Goal: Information Seeking & Learning: Check status

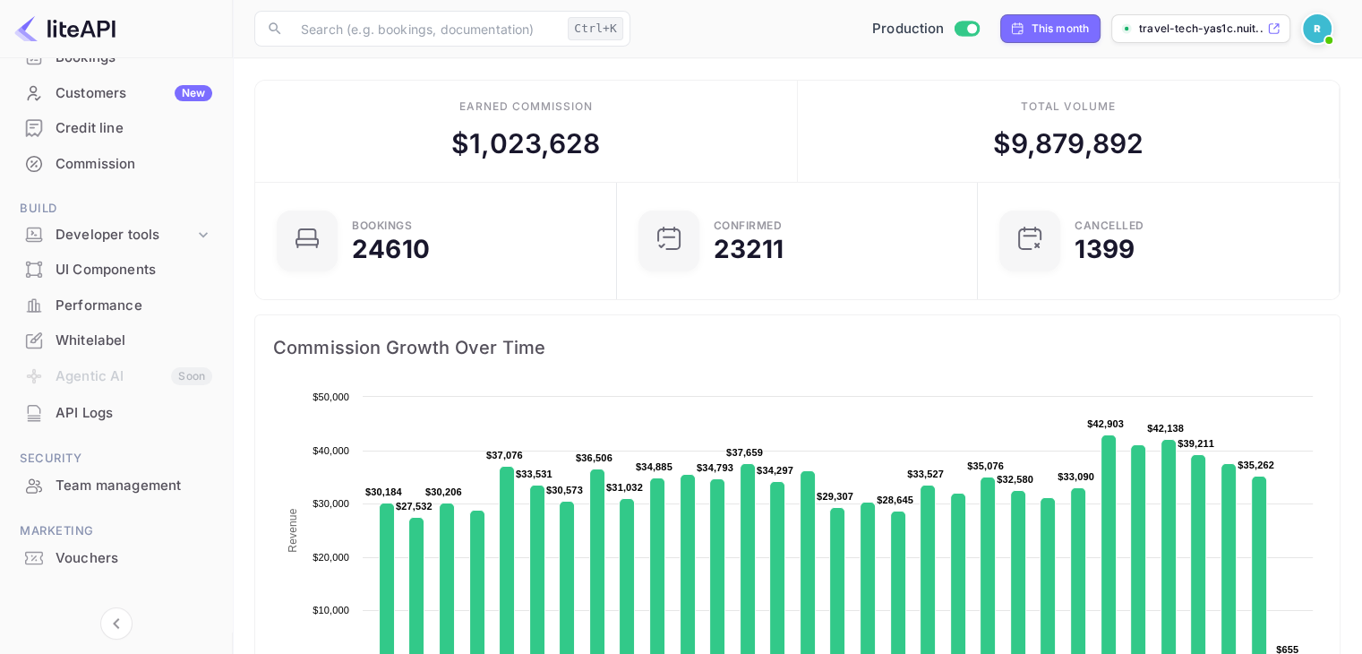
scroll to position [160, 0]
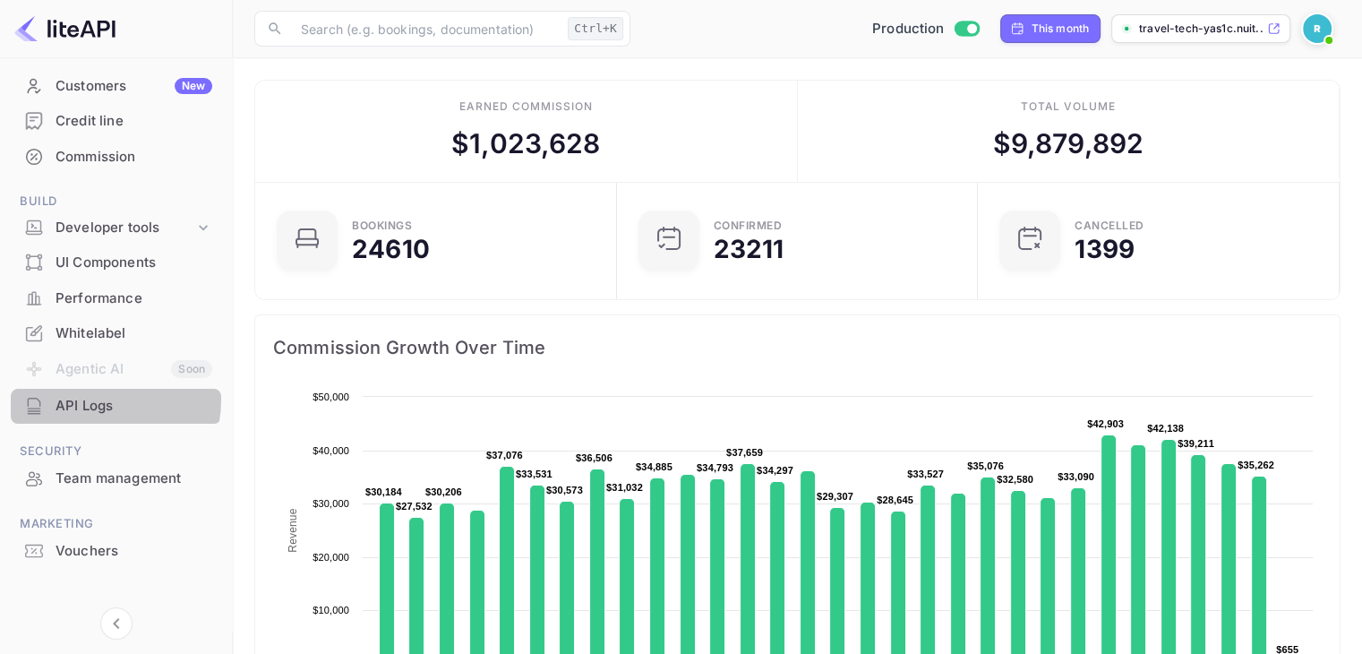
click at [94, 399] on div "API Logs" at bounding box center [134, 406] width 157 height 21
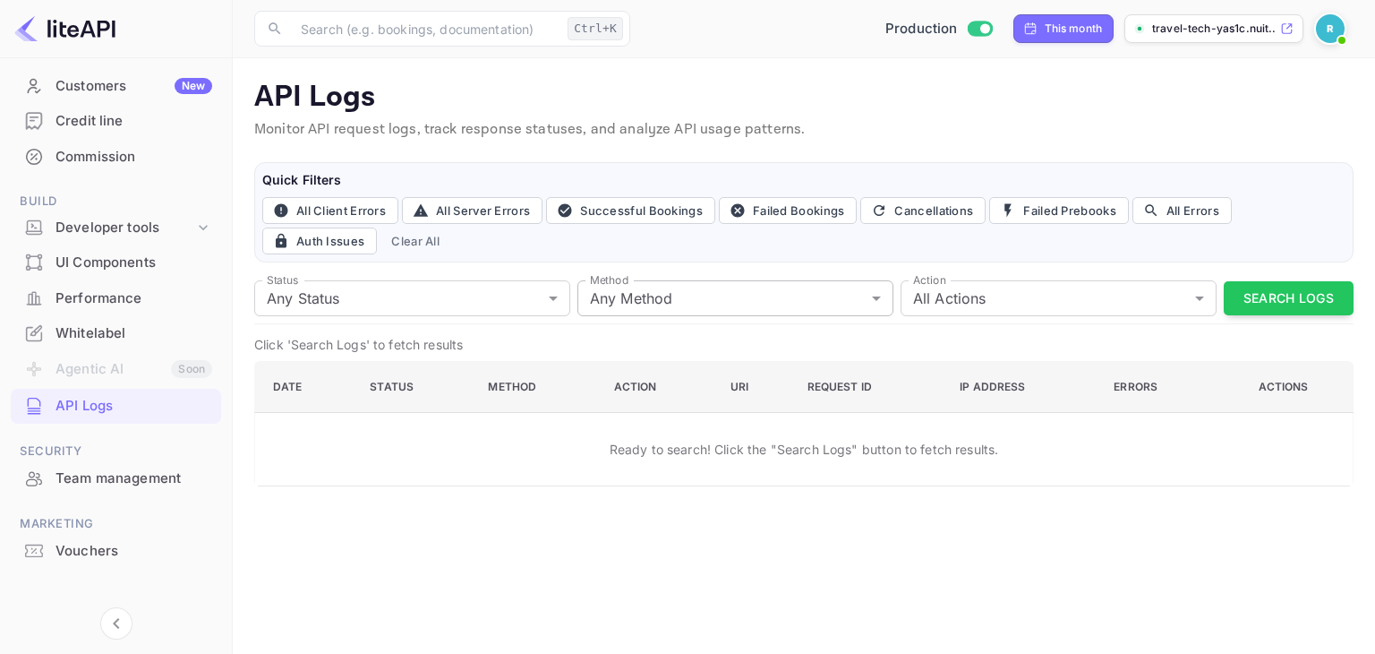
click at [721, 298] on body "Getting started Business Home Bookings Customers New Credit line Commission Bui…" at bounding box center [687, 327] width 1375 height 654
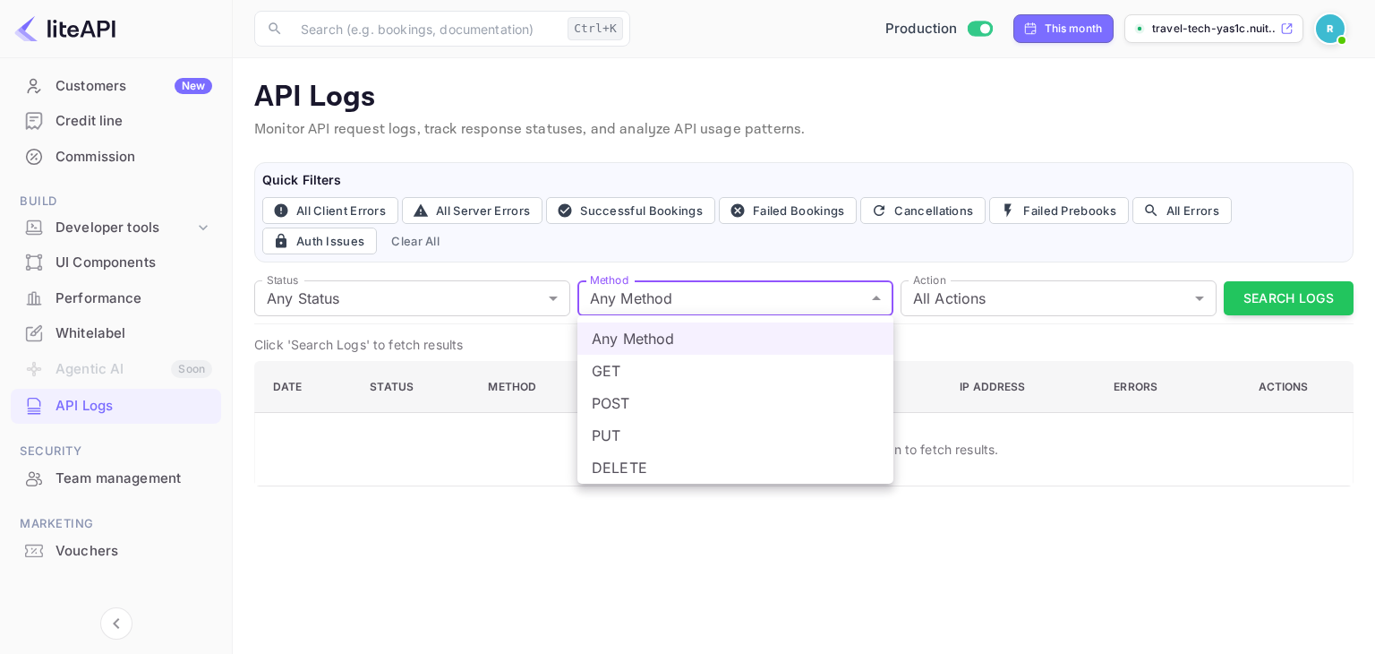
click at [694, 293] on div at bounding box center [687, 327] width 1375 height 654
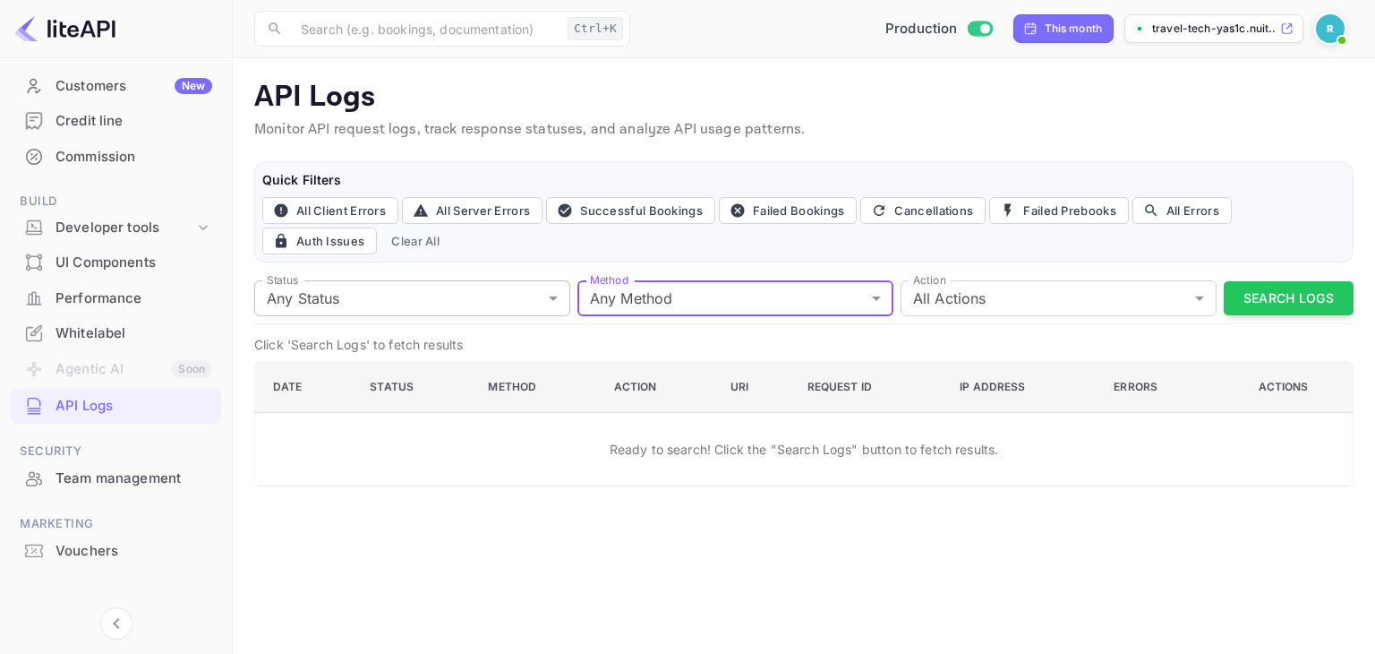
click at [462, 285] on body "Getting started Business Home Bookings Customers New Credit line Commission Bui…" at bounding box center [687, 327] width 1375 height 654
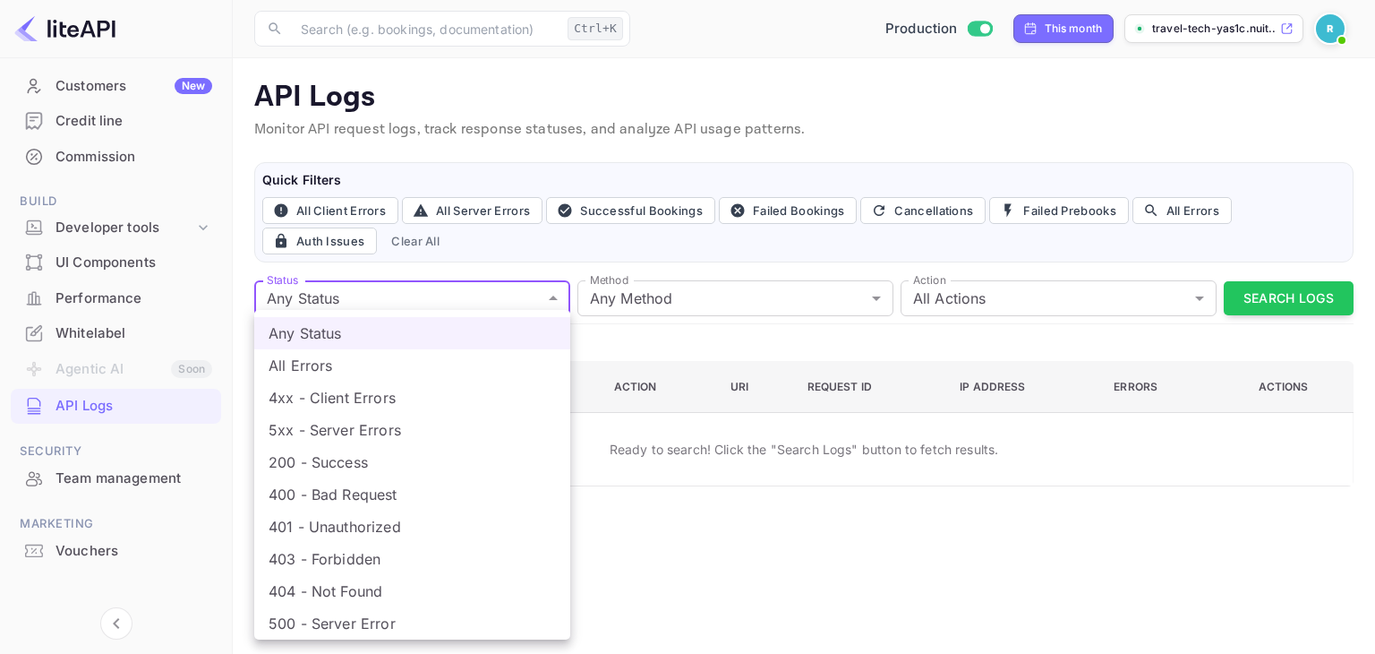
click at [428, 299] on div at bounding box center [687, 327] width 1375 height 654
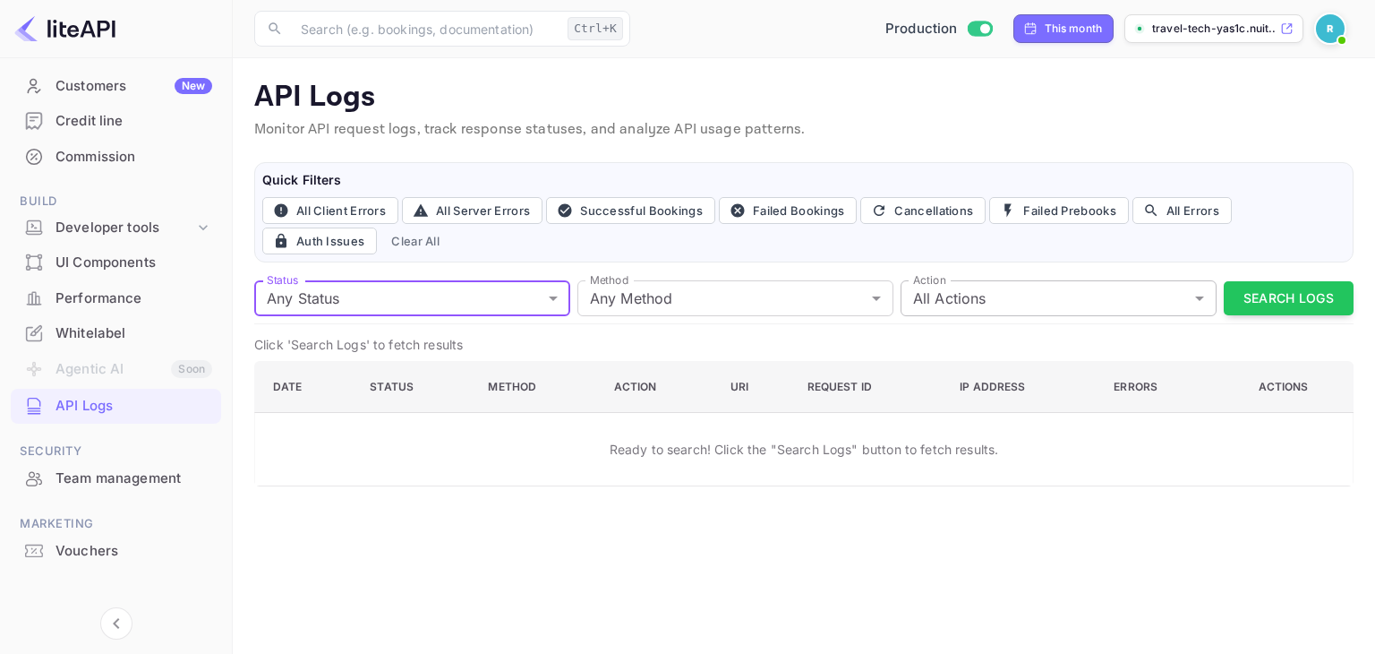
click at [1025, 280] on body "Getting started Business Home Bookings Customers New Credit line Commission Bui…" at bounding box center [687, 327] width 1375 height 654
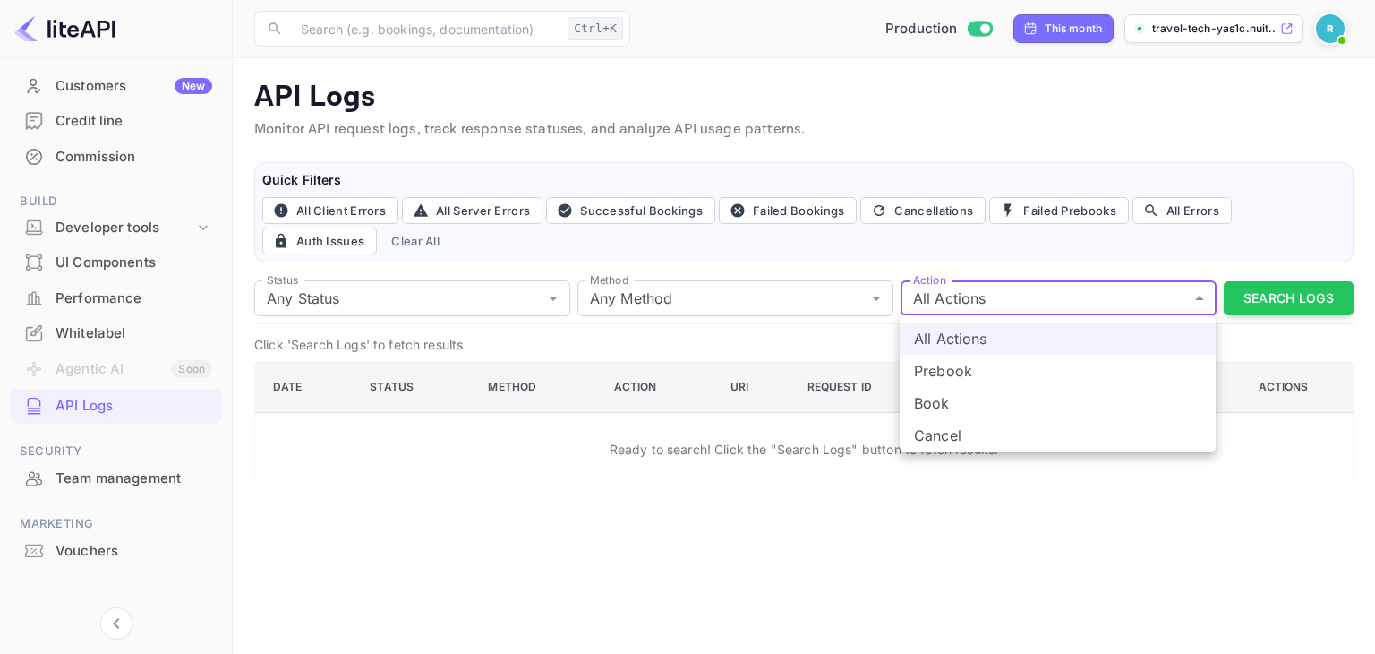
click at [969, 364] on li "Prebook" at bounding box center [1058, 371] width 316 height 32
type input "prebook"
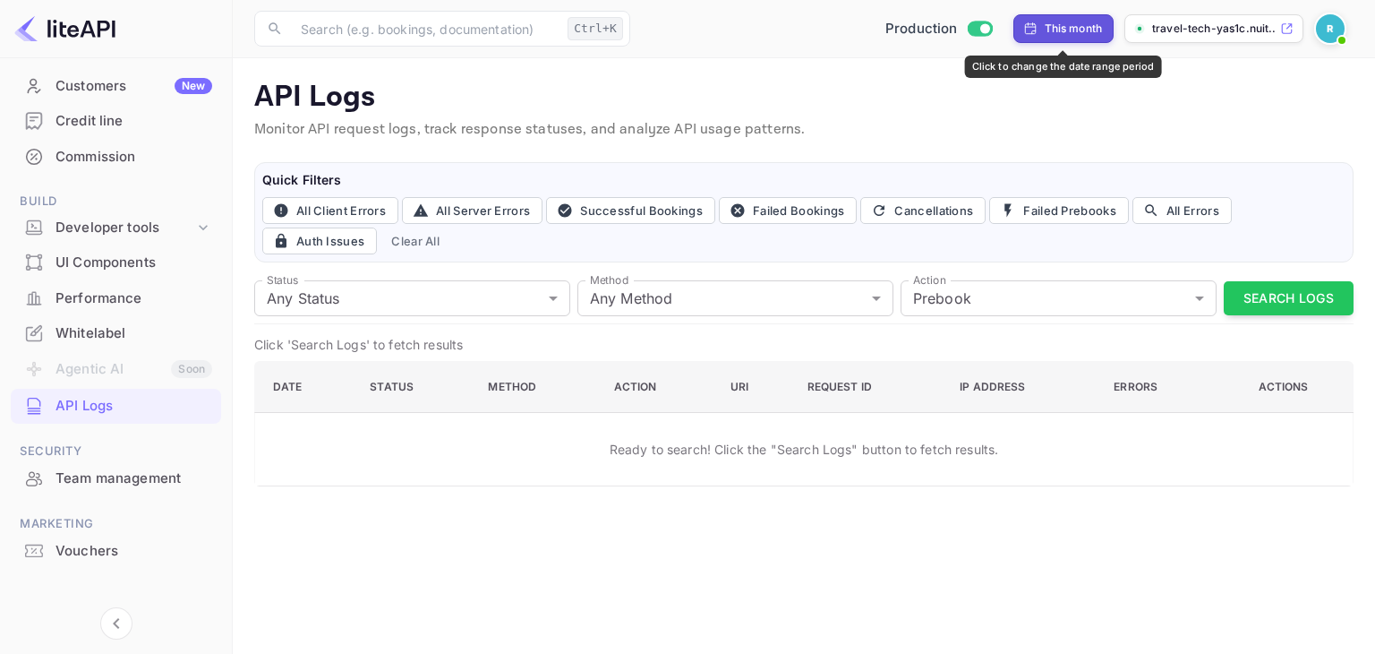
click at [1058, 34] on div "This month" at bounding box center [1074, 29] width 58 height 16
select select "7"
select select "2025"
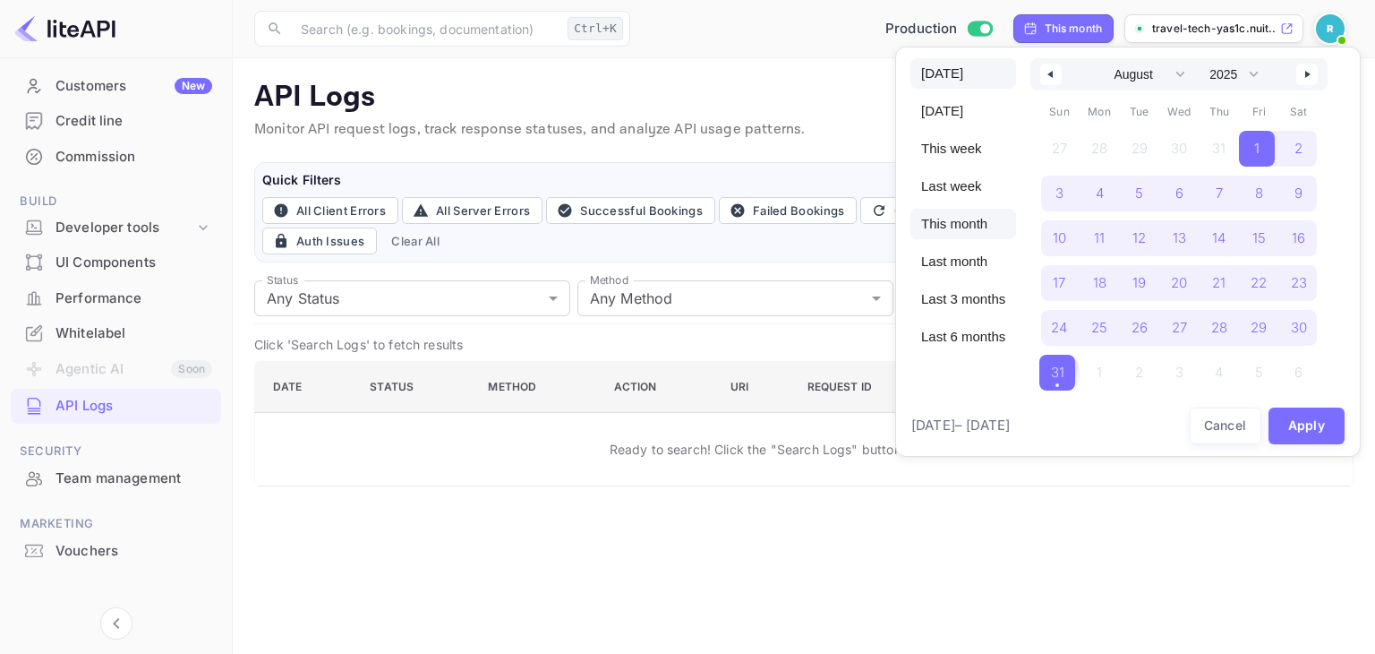
click at [956, 76] on span "[DATE]" at bounding box center [964, 73] width 106 height 30
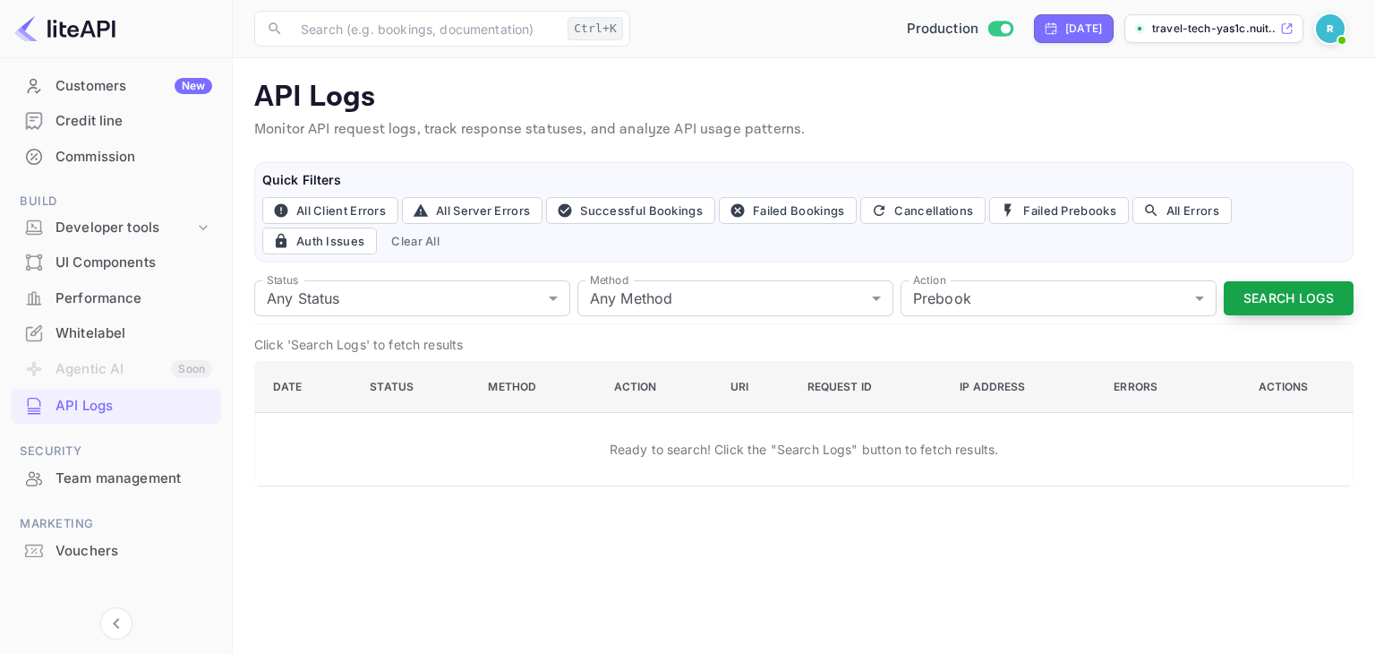
click at [1279, 295] on button "Search Logs" at bounding box center [1289, 298] width 130 height 35
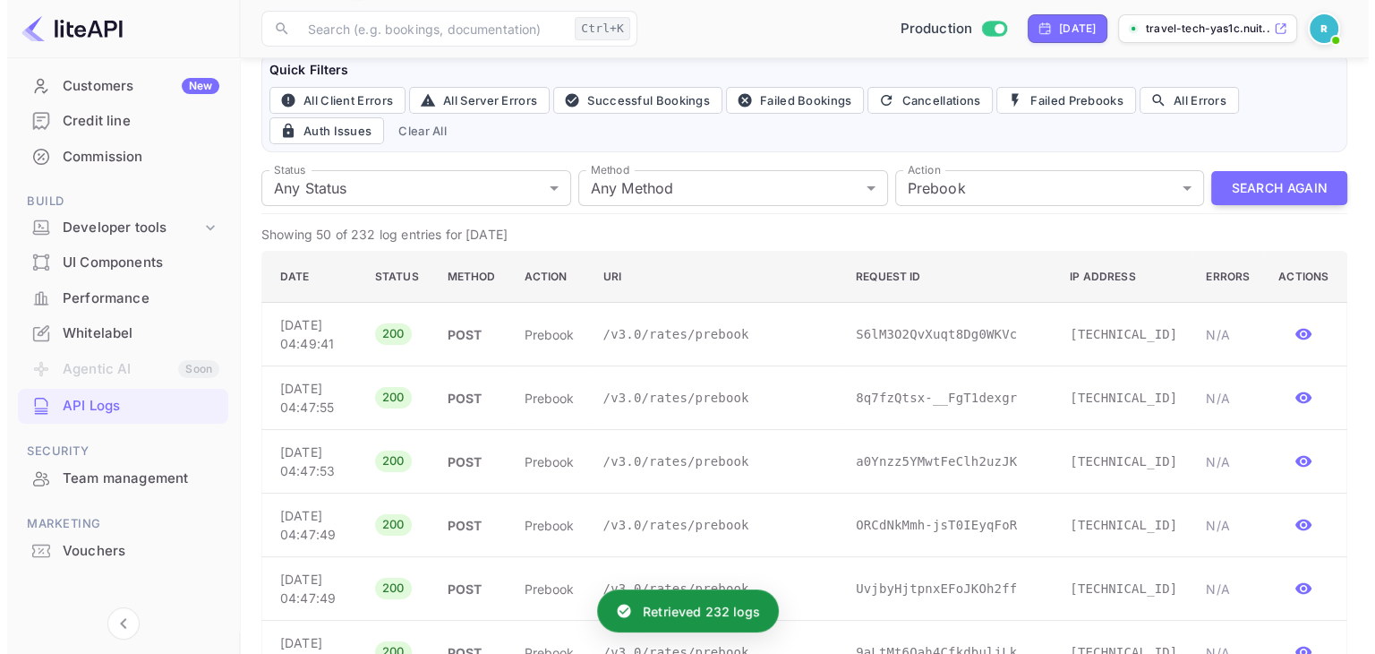
scroll to position [111, 0]
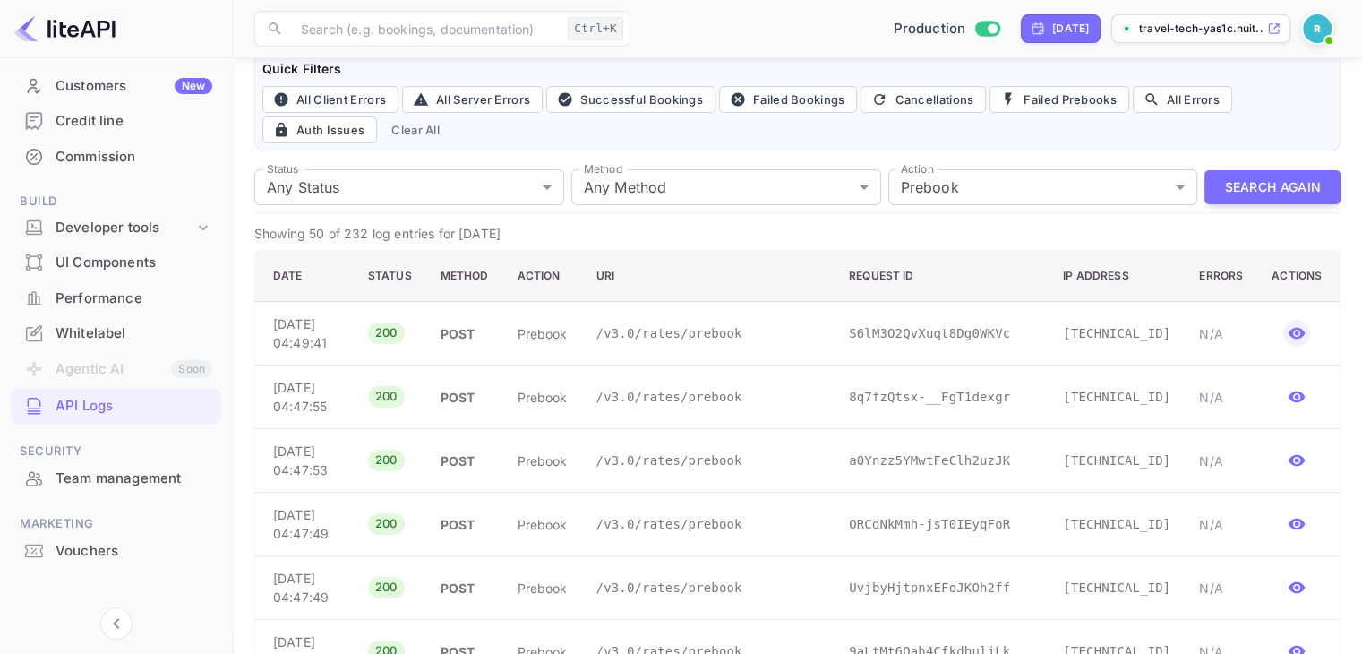
click at [1294, 328] on icon "button" at bounding box center [1296, 334] width 16 height 12
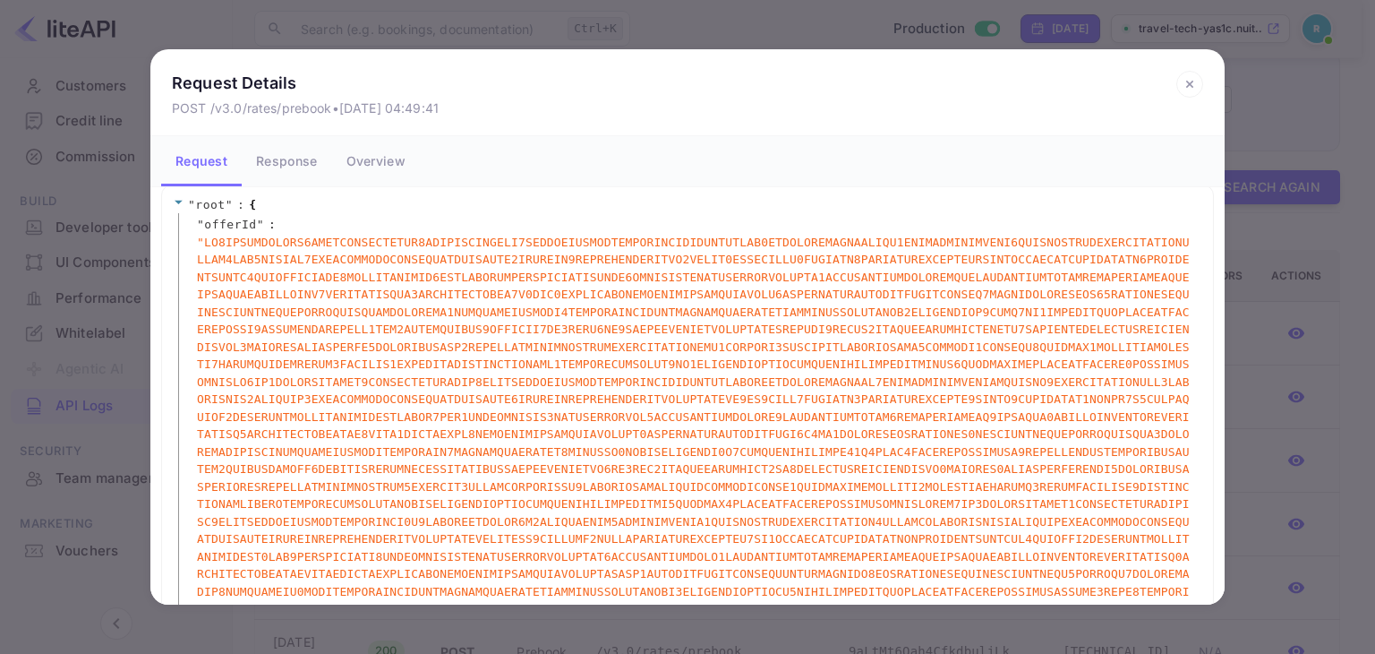
scroll to position [0, 0]
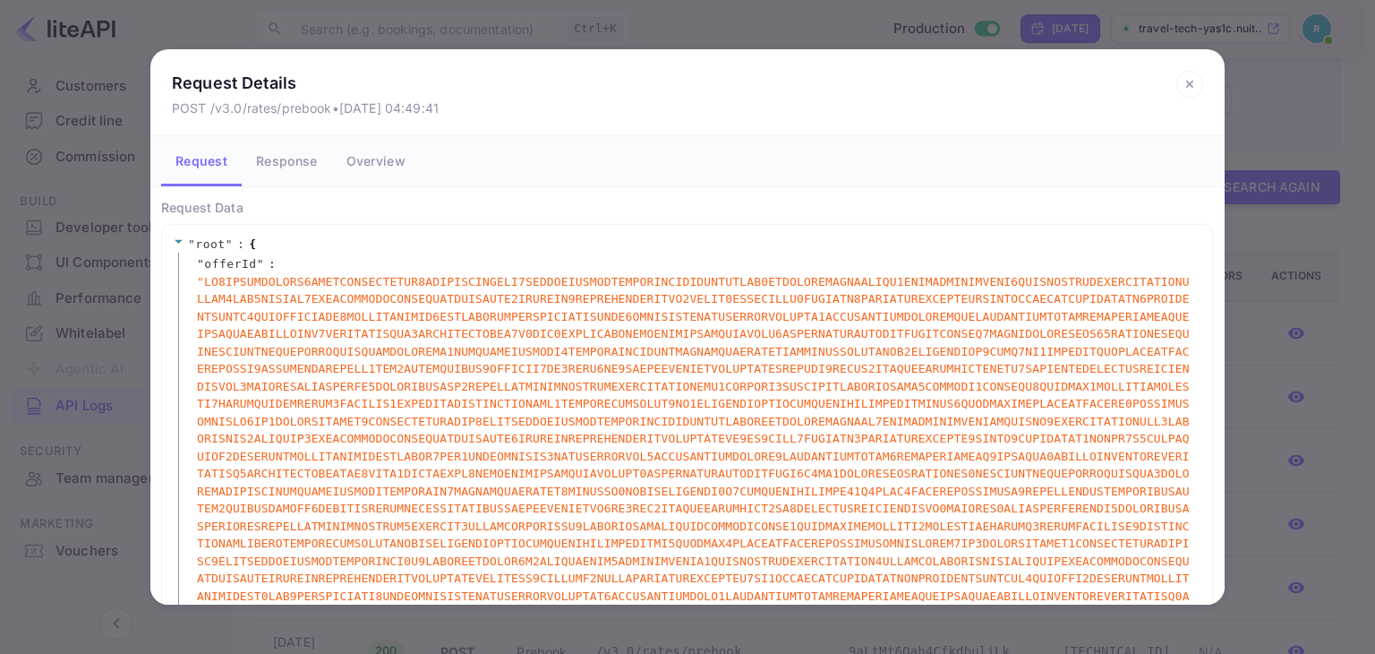
click at [283, 158] on button "Response" at bounding box center [287, 161] width 90 height 50
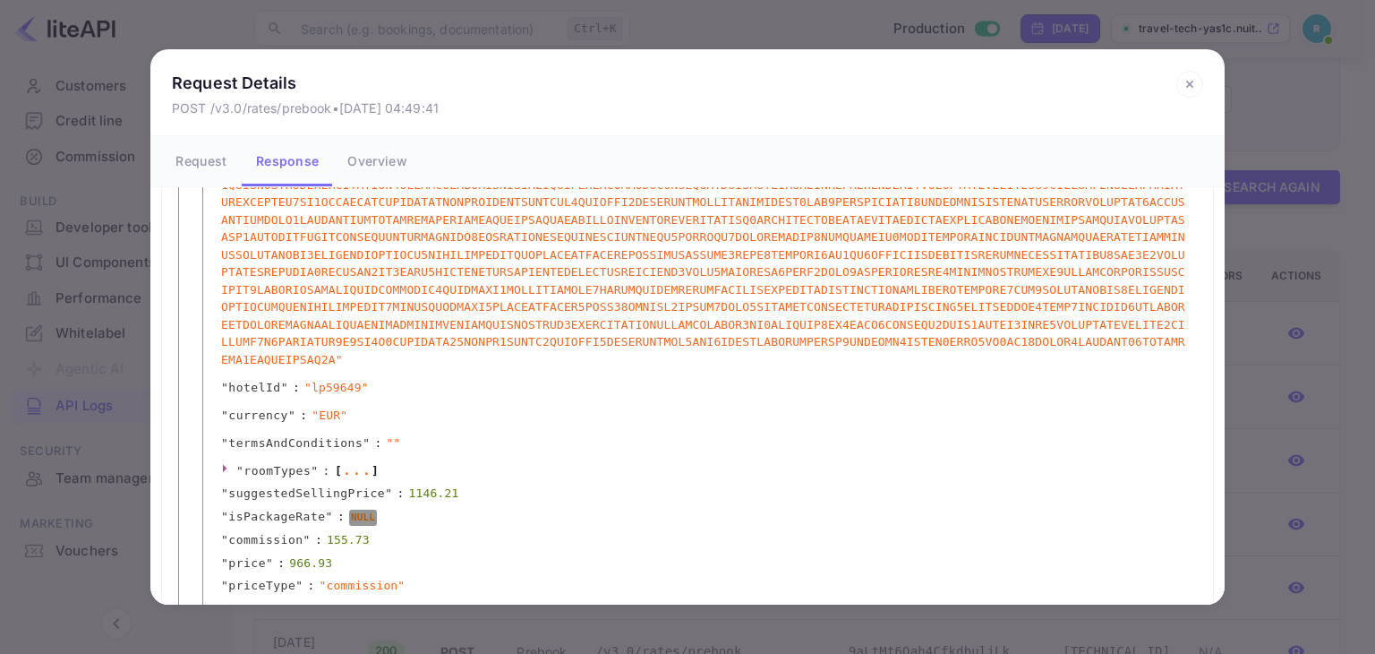
scroll to position [428, 0]
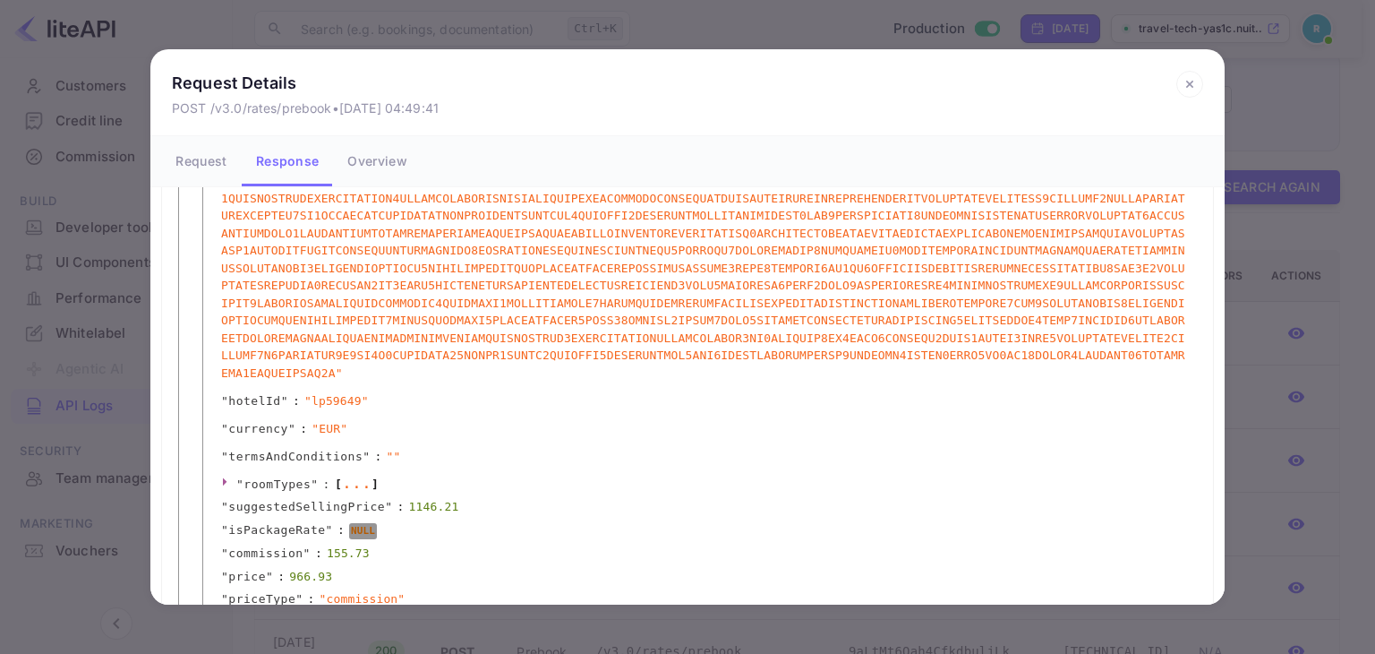
click at [1189, 83] on icon at bounding box center [1189, 84] width 6 height 6
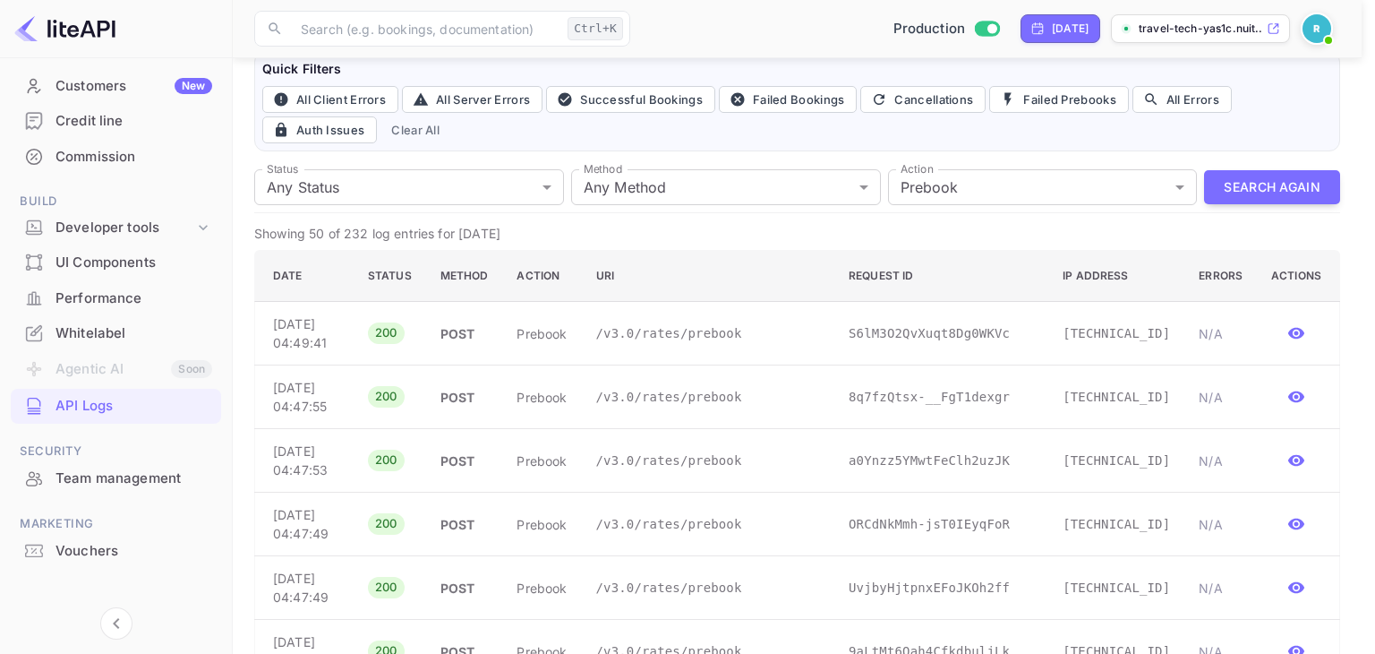
scroll to position [0, 0]
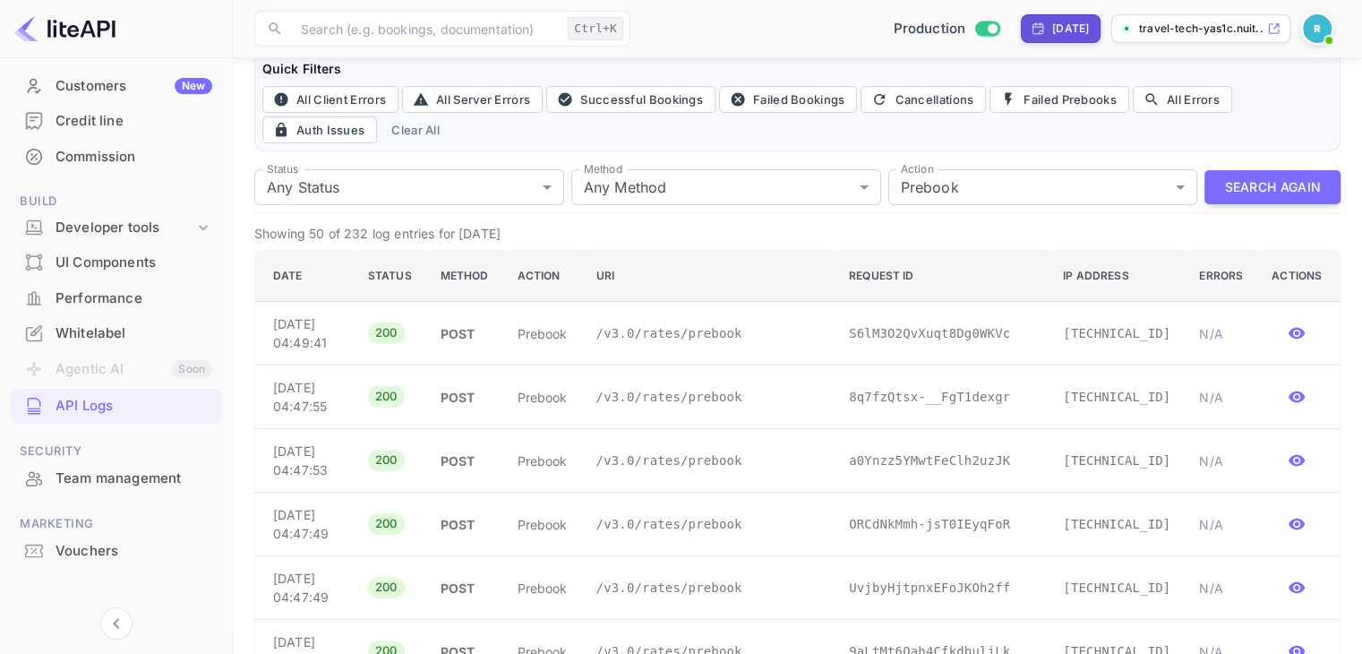
click at [1065, 24] on div "[DATE]" at bounding box center [1070, 29] width 37 height 16
select select "7"
select select "2025"
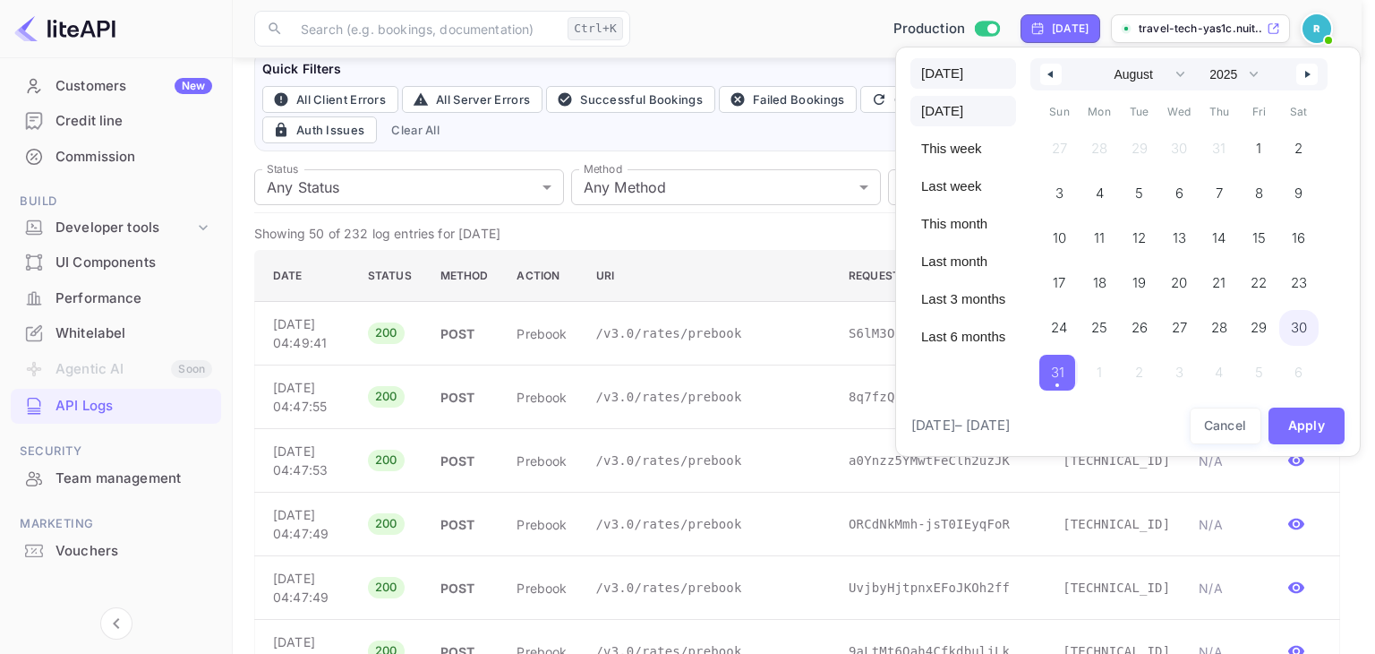
click at [962, 115] on span "[DATE]" at bounding box center [964, 111] width 106 height 30
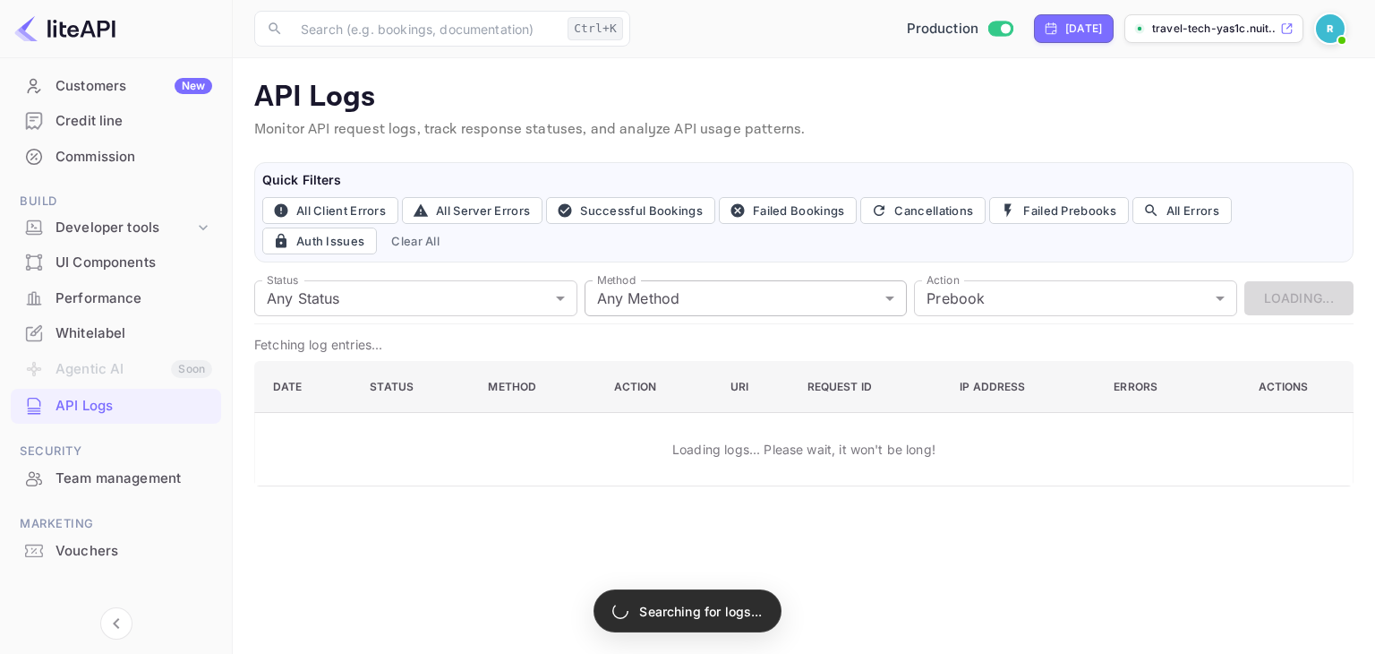
click at [702, 295] on body "Getting started Business Home Bookings Customers New Credit line Commission Bui…" at bounding box center [687, 327] width 1375 height 654
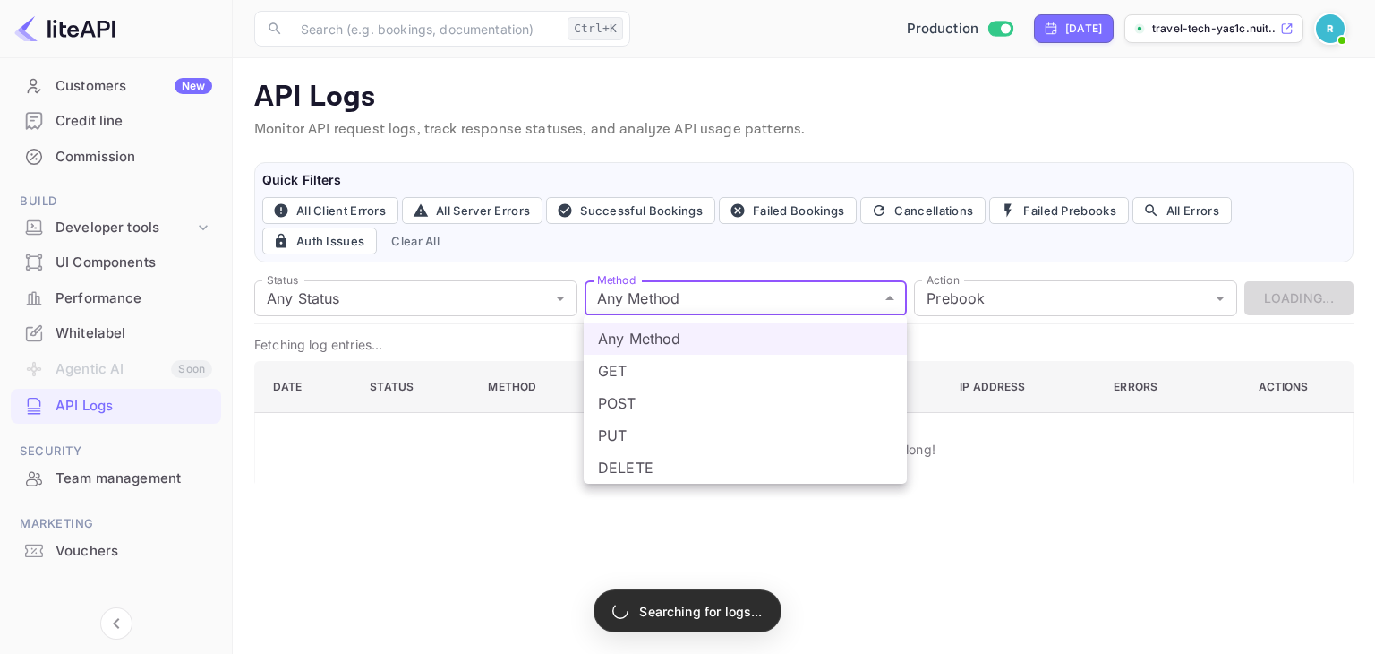
click at [702, 295] on div at bounding box center [687, 327] width 1375 height 654
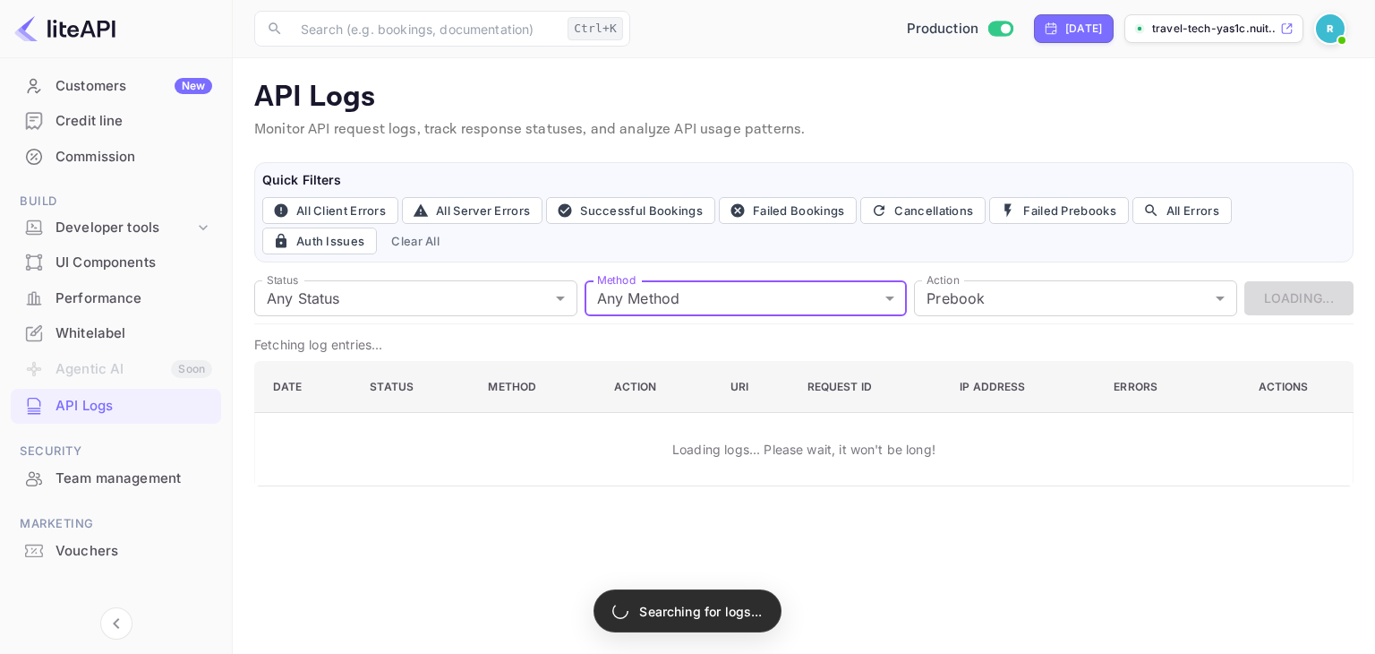
click at [500, 277] on div "Status Any Status all Status Method Any Method all Method Action Prebook preboo…" at bounding box center [803, 298] width 1099 height 51
click at [490, 288] on body "Getting started Business Home Bookings Customers New Credit line Commission Bui…" at bounding box center [687, 327] width 1375 height 654
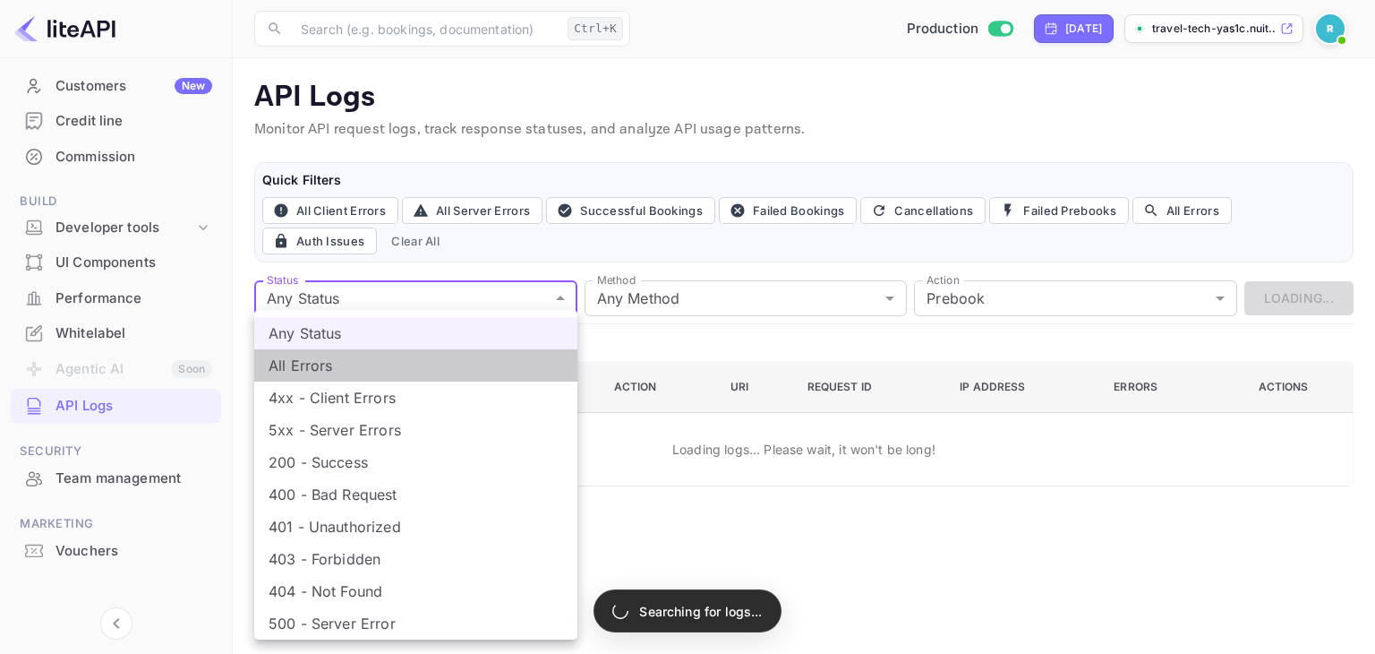
click at [448, 366] on li "All Errors" at bounding box center [415, 365] width 323 height 32
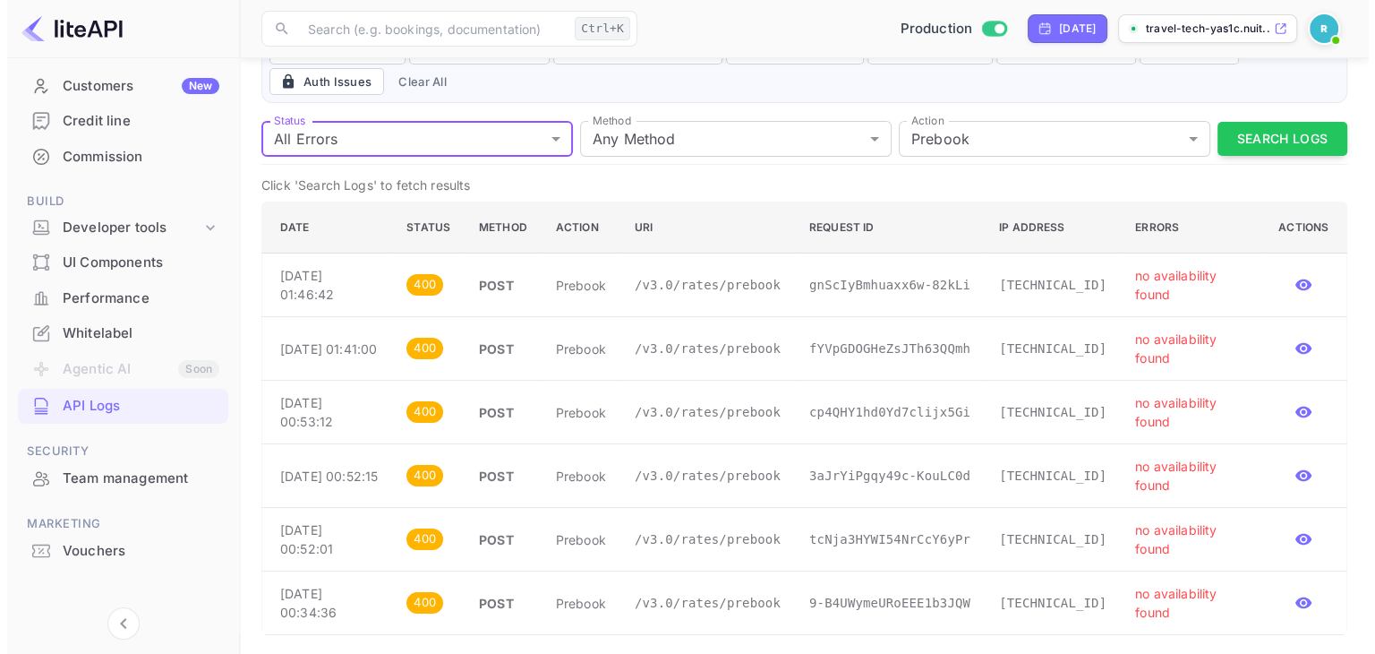
scroll to position [158, 0]
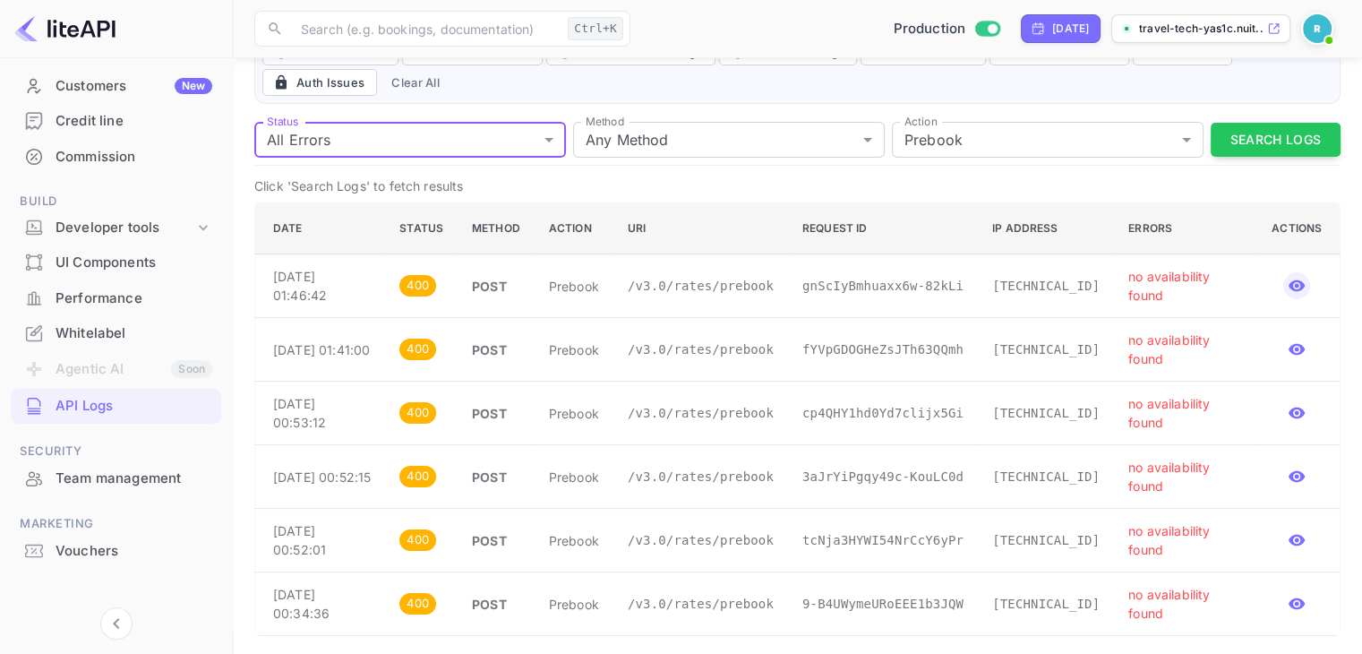
click at [1296, 286] on icon "button" at bounding box center [1296, 286] width 18 height 18
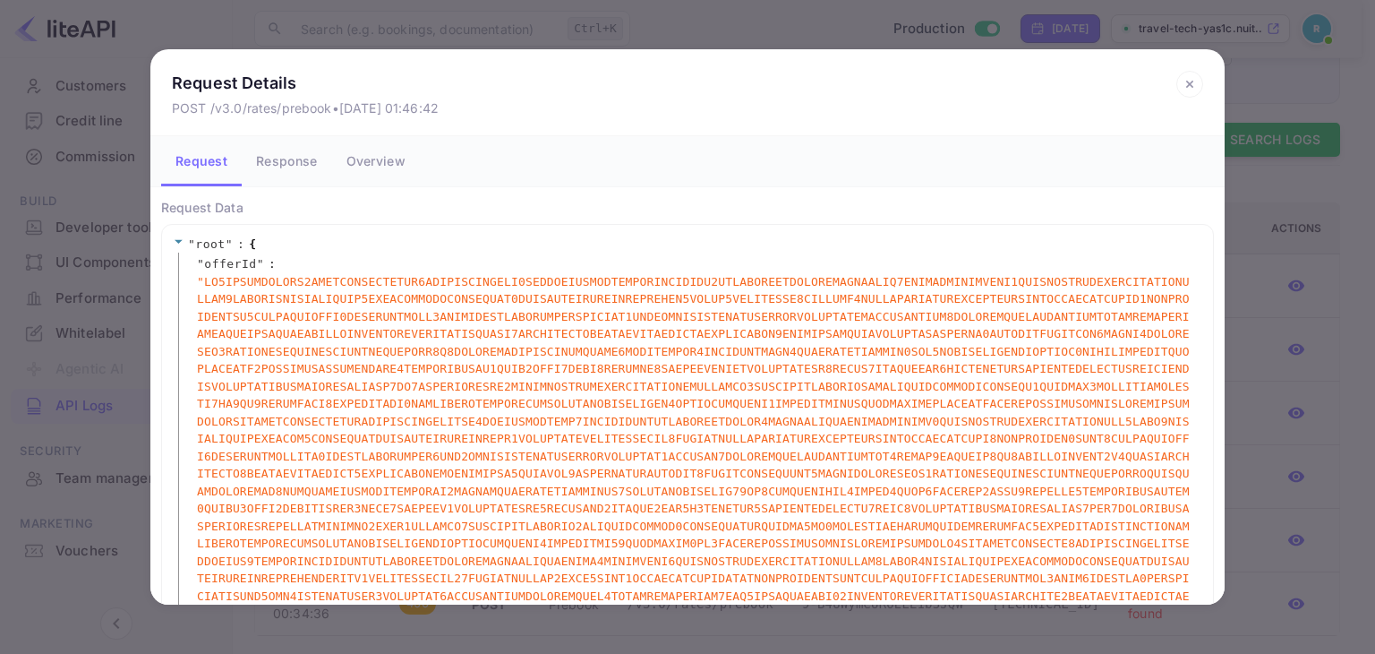
click at [290, 158] on button "Response" at bounding box center [287, 161] width 90 height 50
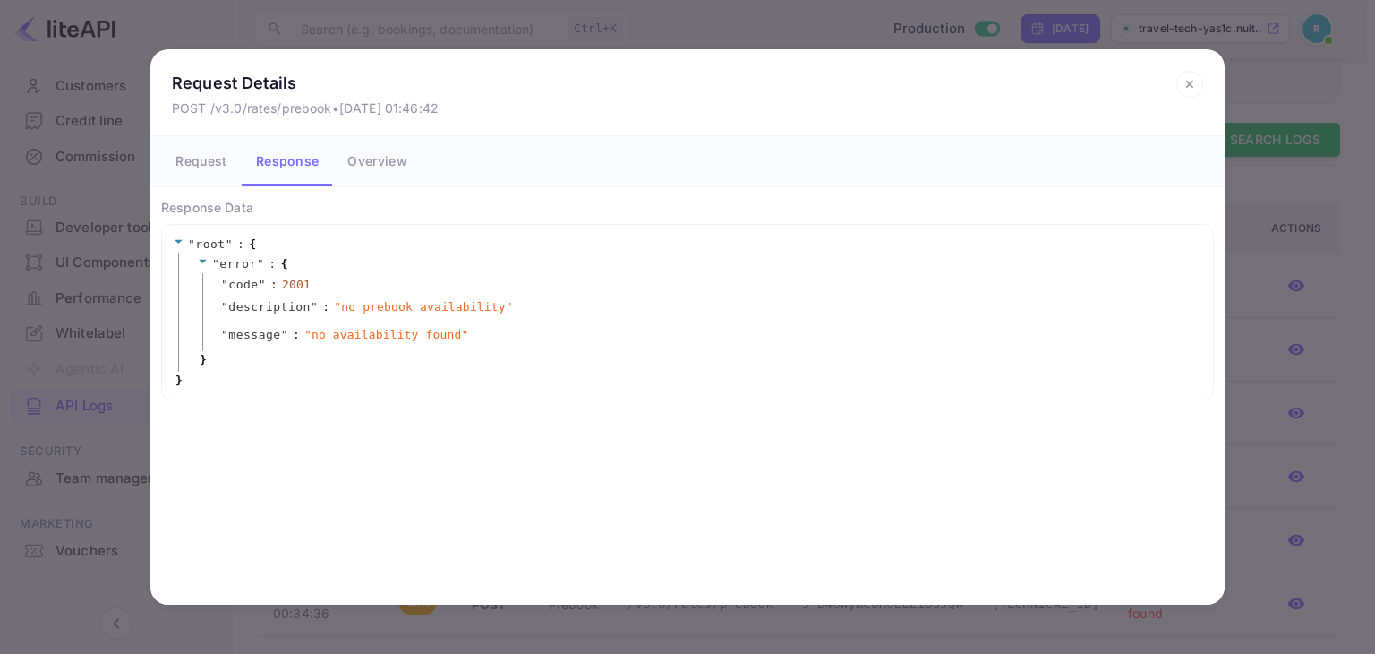
click at [1188, 79] on icon at bounding box center [1189, 84] width 27 height 27
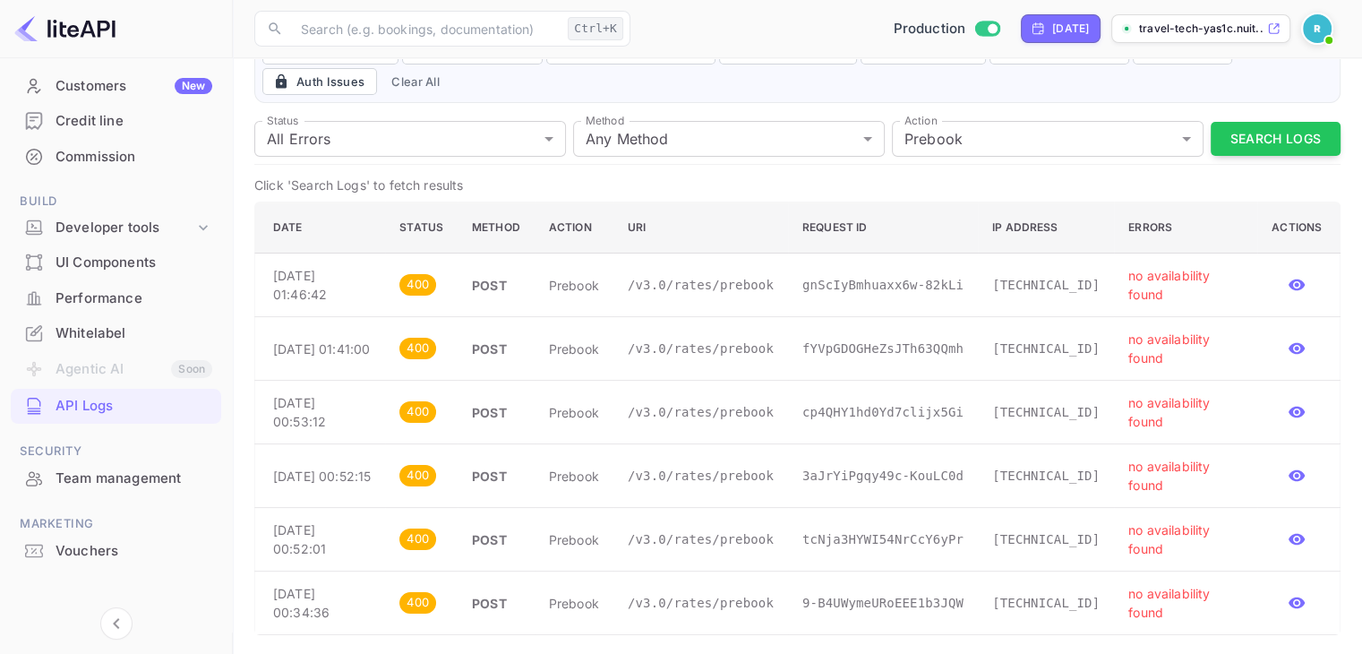
scroll to position [0, 0]
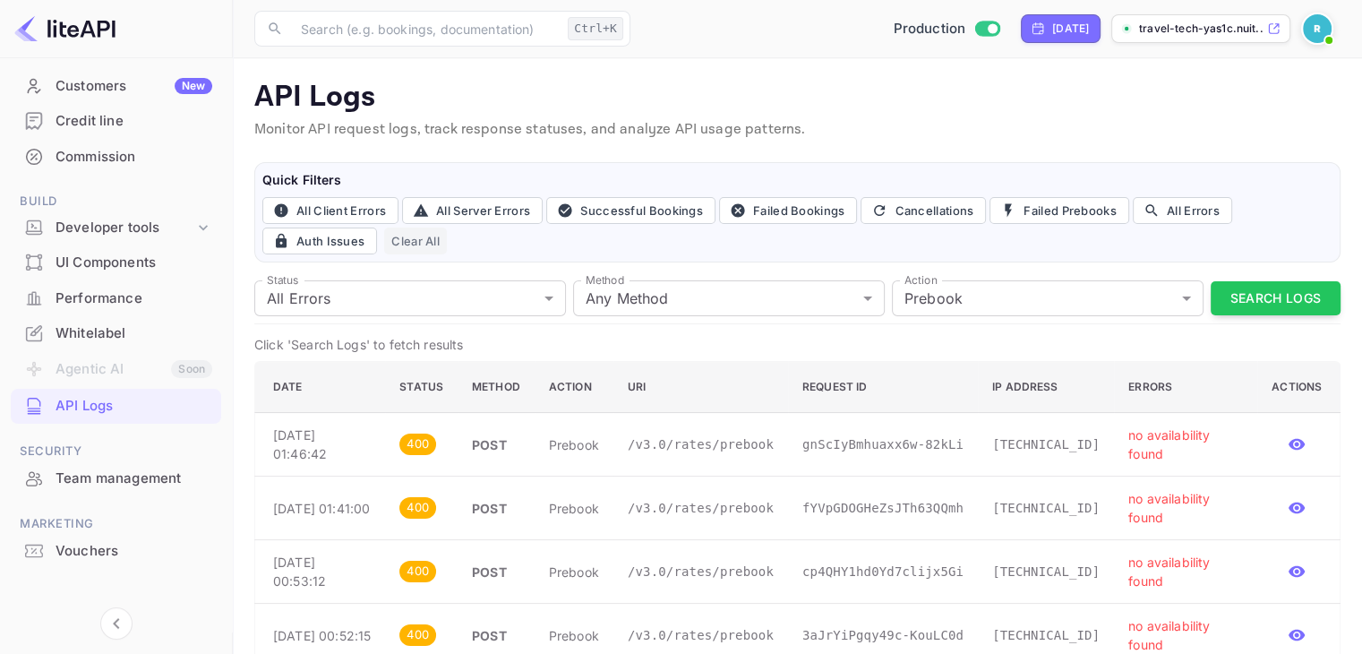
click at [414, 239] on button "Clear All" at bounding box center [415, 240] width 63 height 27
type input "all"
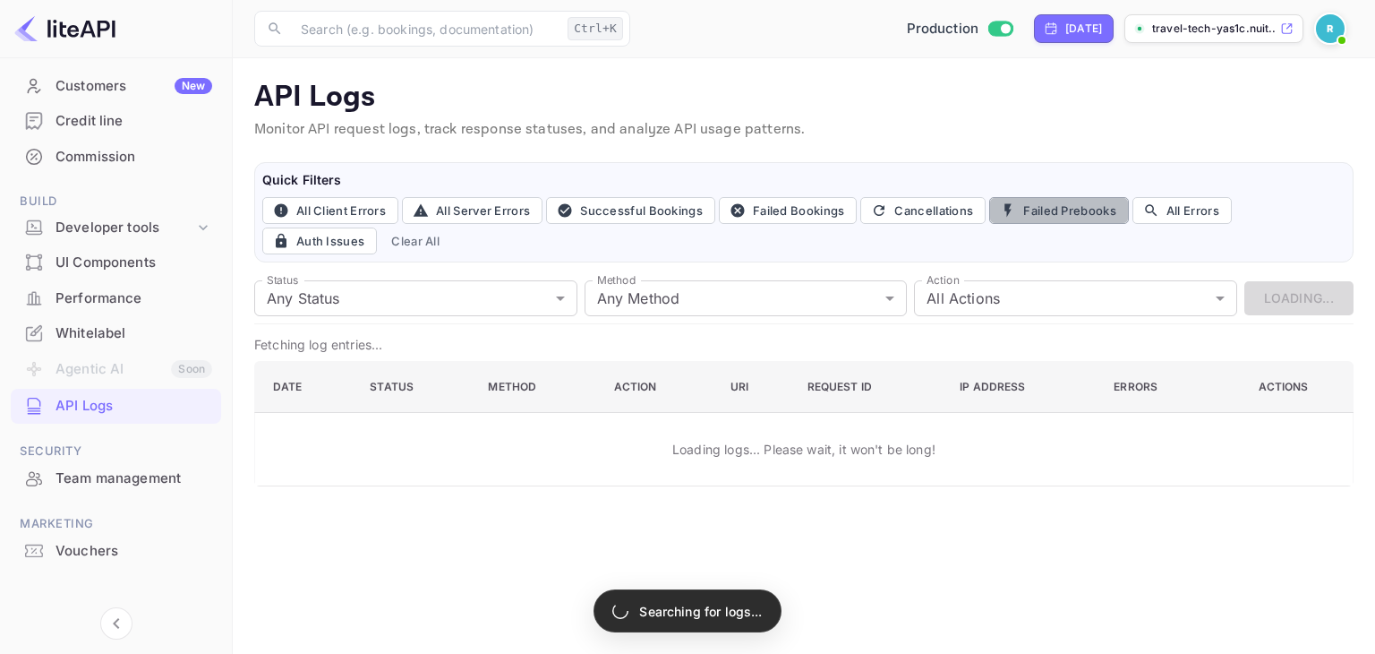
click at [1065, 210] on button "Failed Prebooks" at bounding box center [1059, 210] width 140 height 27
type input "400"
type input "post"
type input "prebook"
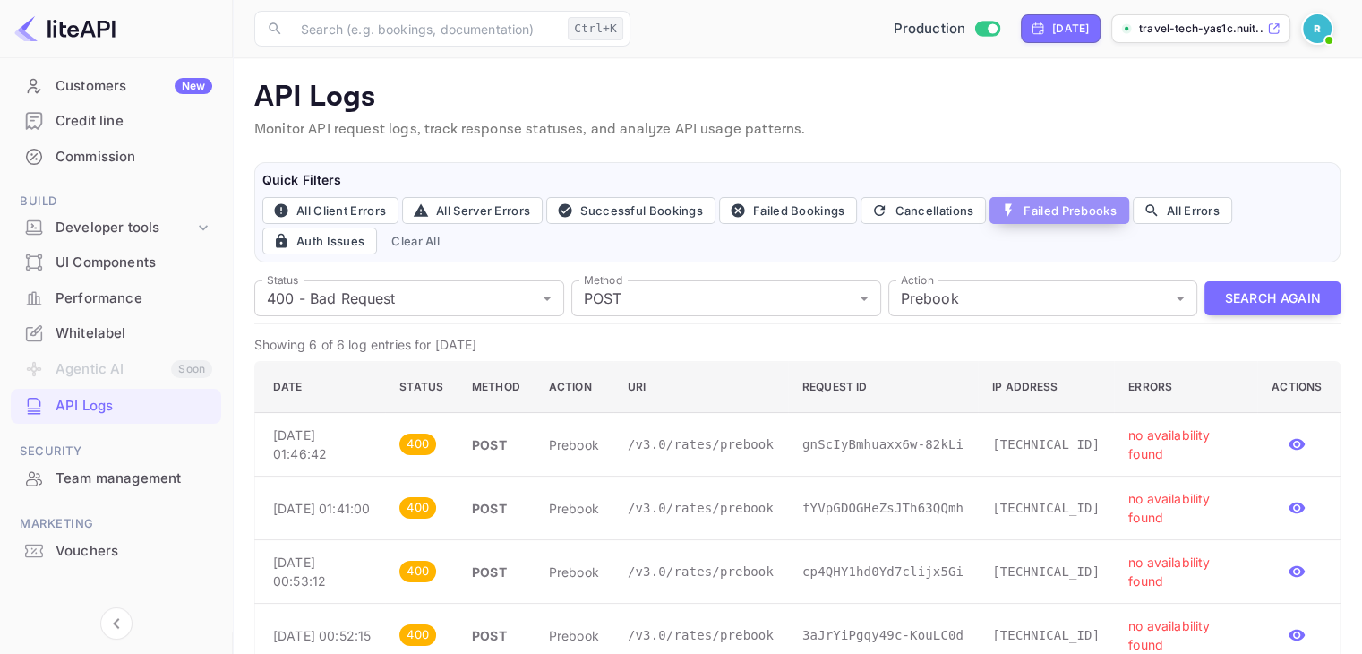
click at [1046, 222] on button "Failed Prebooks" at bounding box center [1059, 210] width 140 height 27
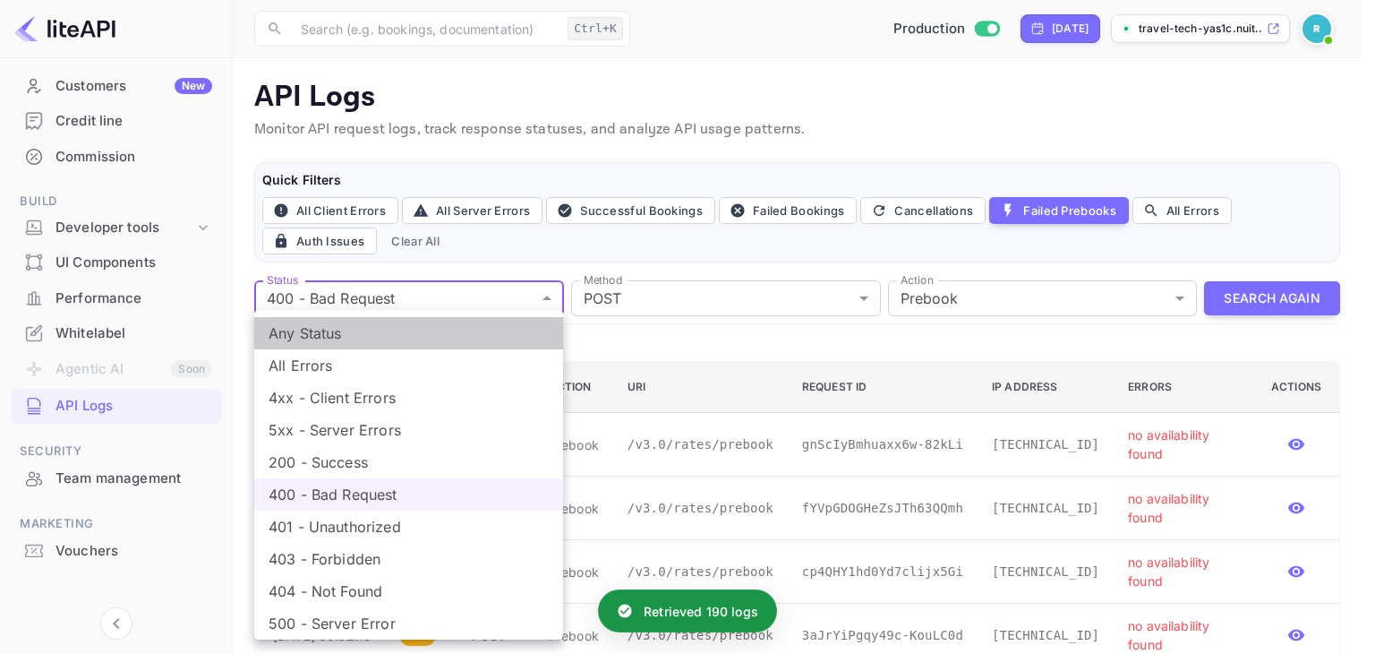
click at [469, 345] on li "Any Status" at bounding box center [408, 333] width 309 height 32
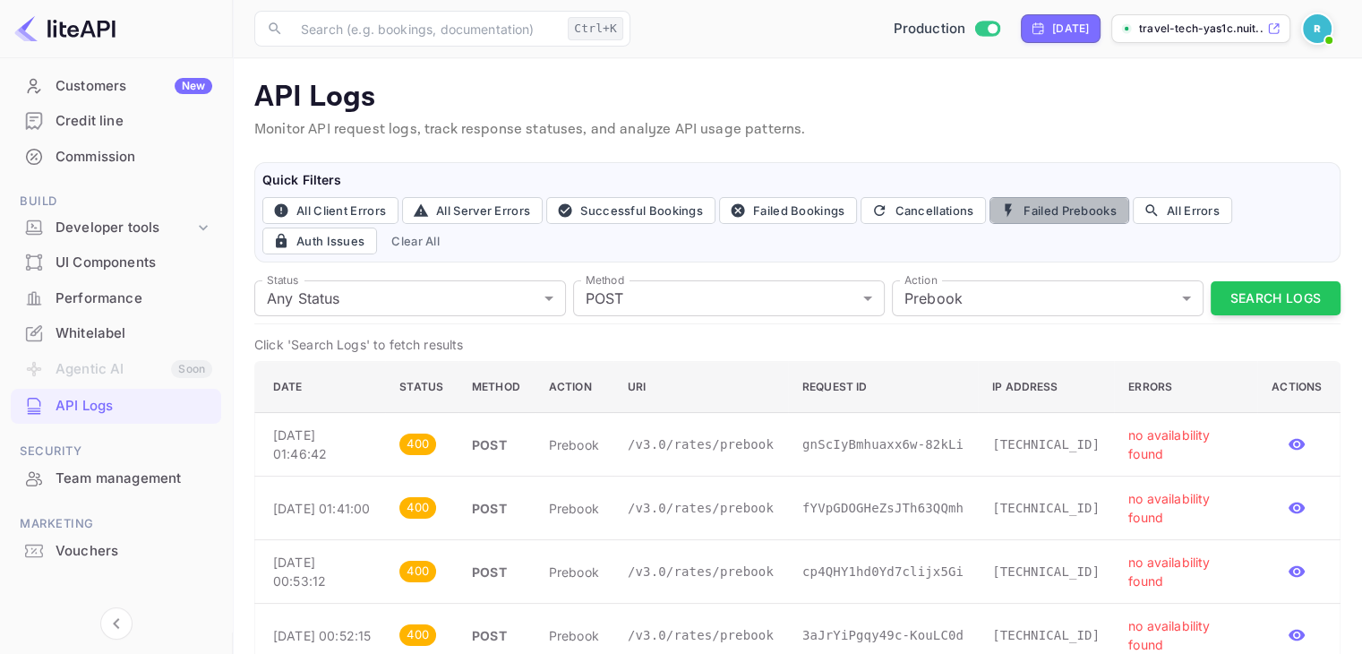
click at [1085, 210] on button "Failed Prebooks" at bounding box center [1059, 210] width 140 height 27
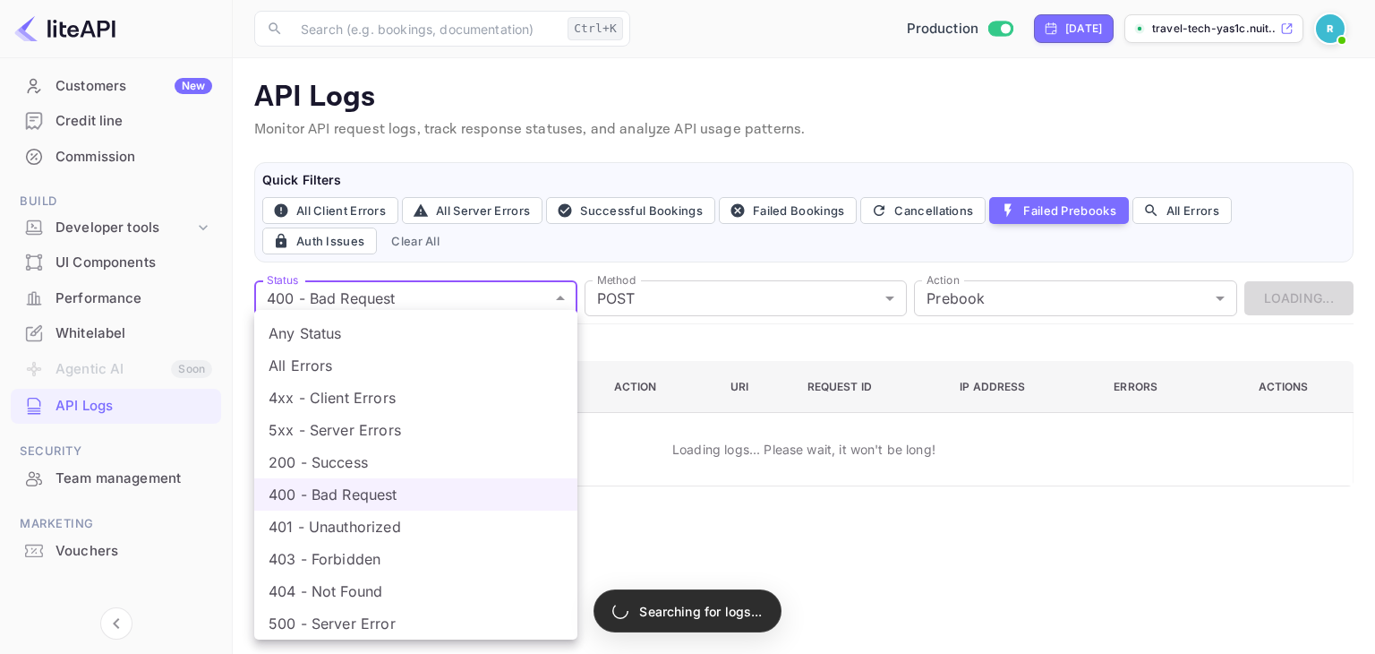
click at [480, 309] on body "Getting started Business Home Bookings Customers New Credit line Commission Bui…" at bounding box center [687, 327] width 1375 height 654
click at [415, 338] on li "Any Status" at bounding box center [415, 333] width 323 height 32
type input "all"
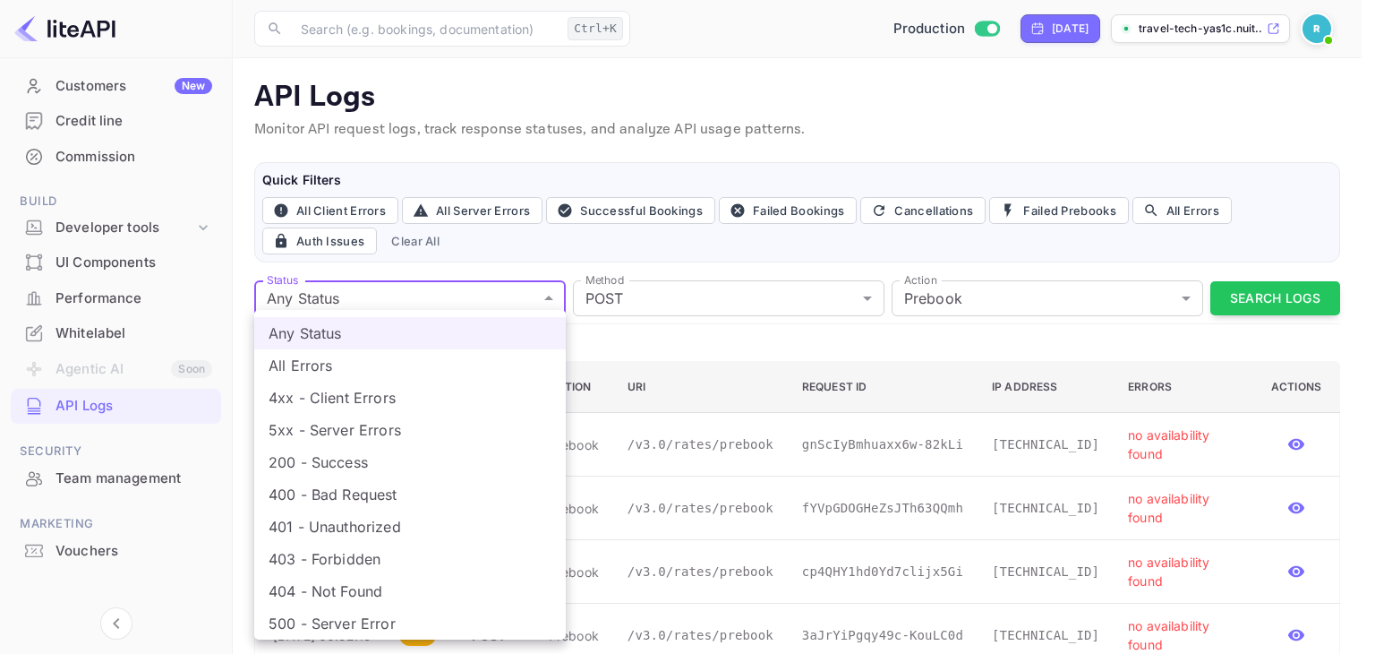
click at [548, 253] on div at bounding box center [687, 327] width 1375 height 654
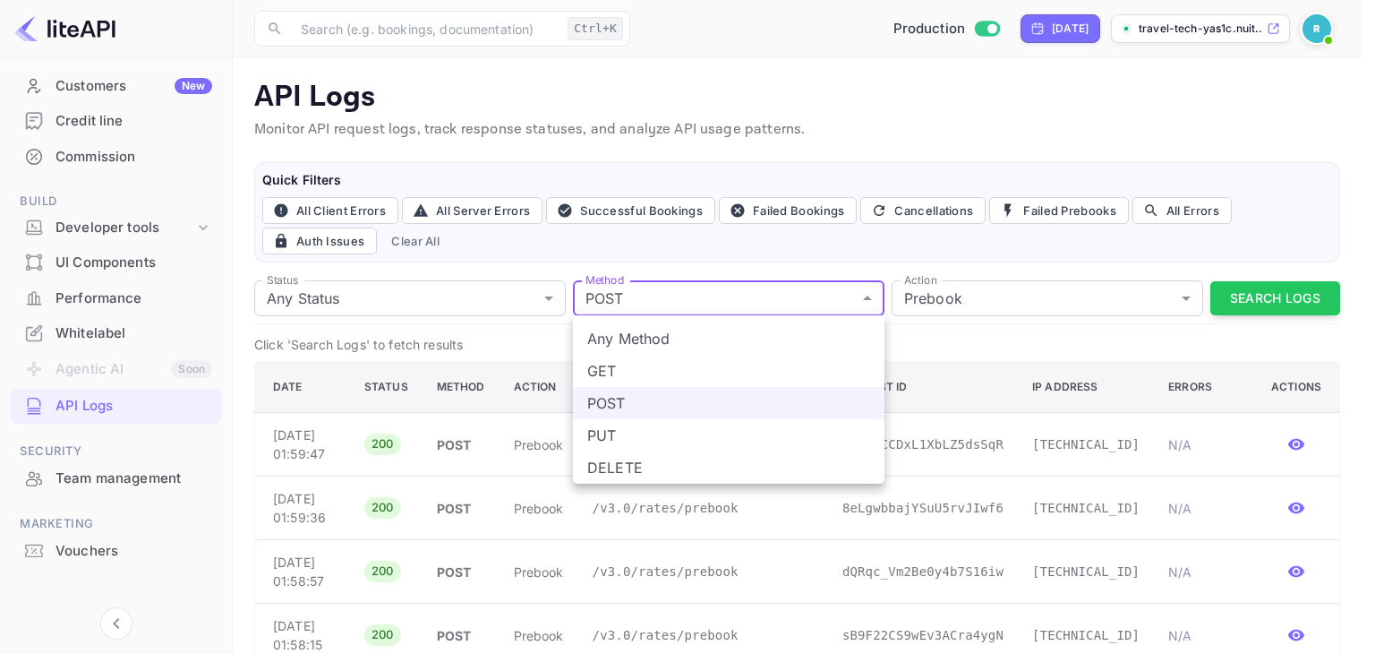
click at [733, 342] on li "Any Method" at bounding box center [729, 338] width 312 height 32
type input "all"
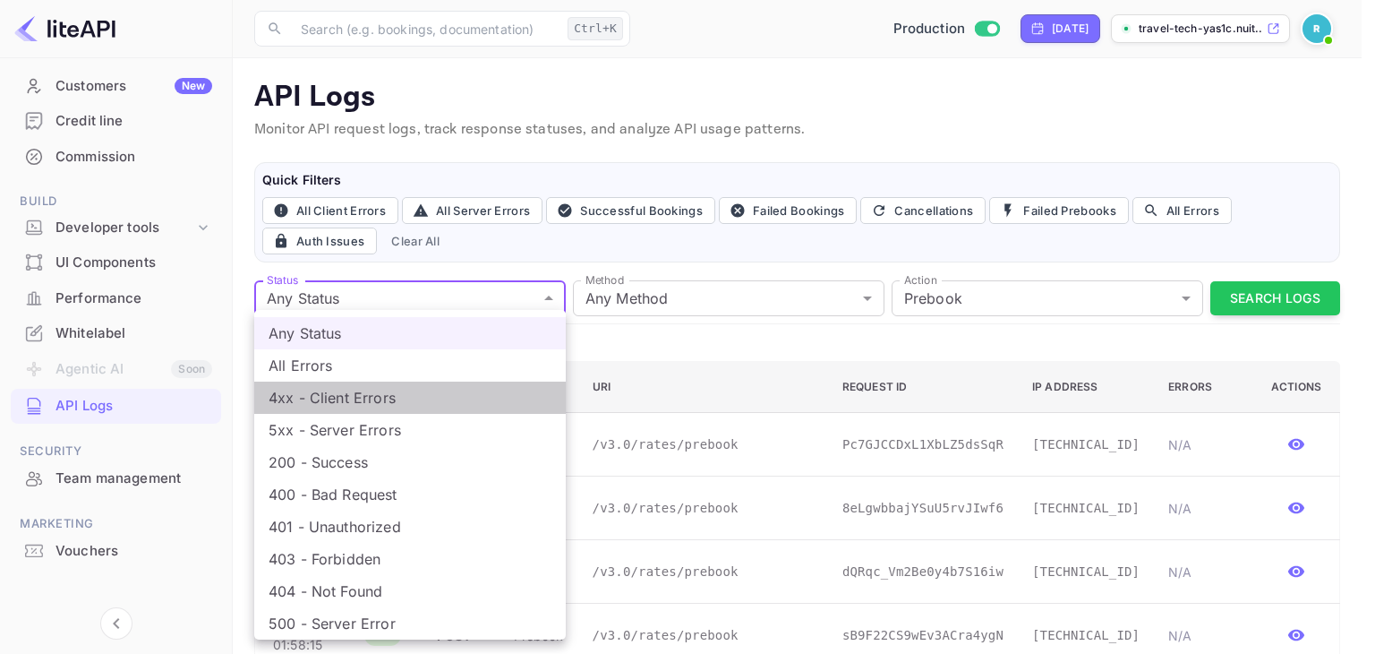
click at [430, 398] on li "4xx - Client Errors" at bounding box center [410, 397] width 312 height 32
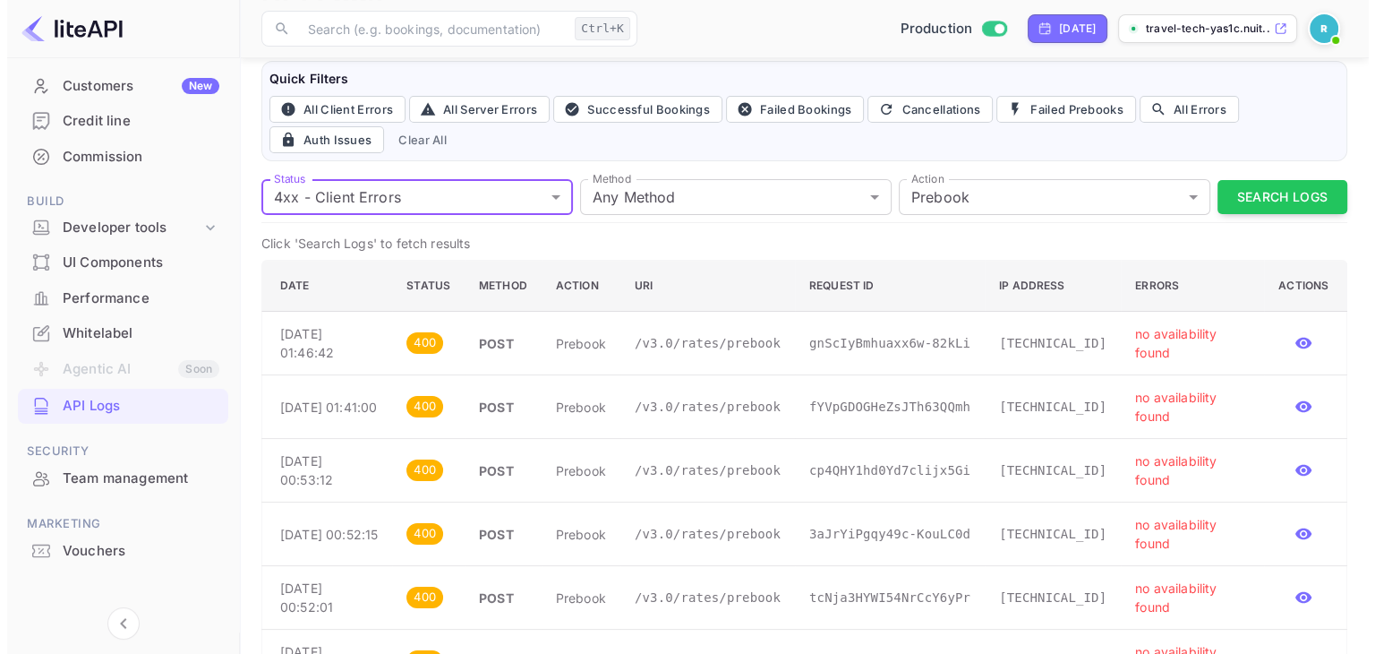
scroll to position [98, 0]
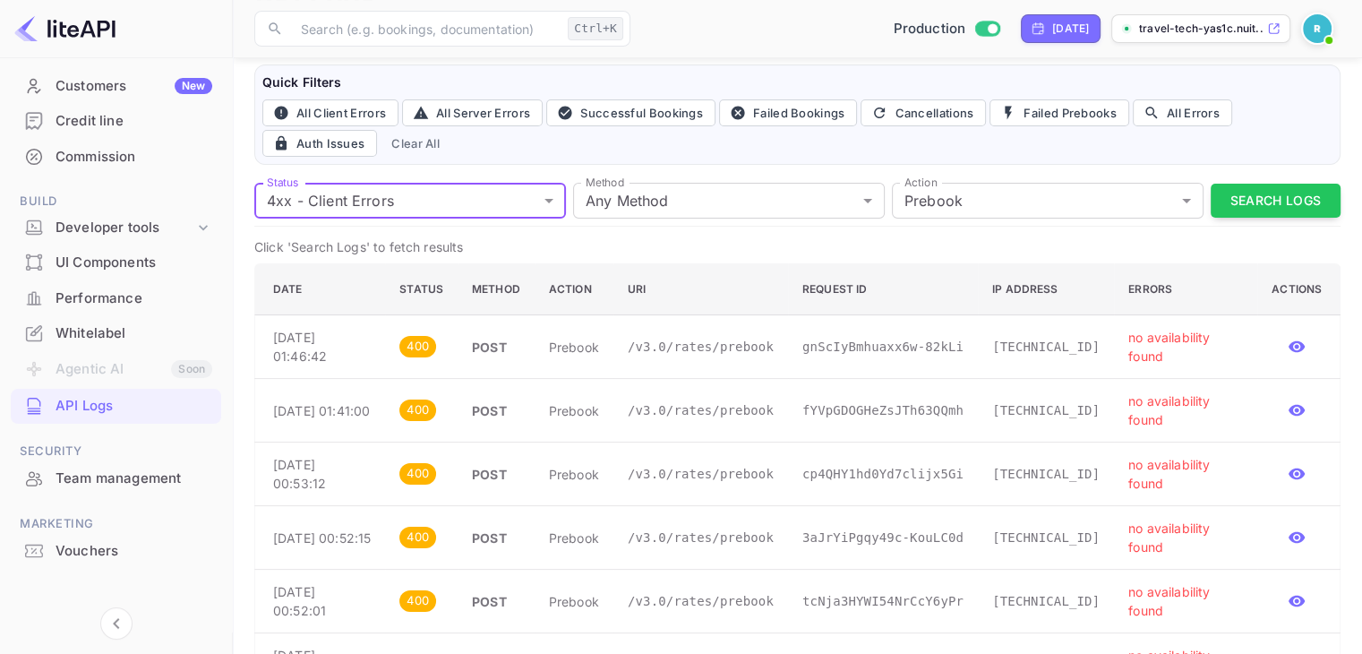
click at [435, 188] on body "Getting started Business Home Bookings Customers New Credit line Commission Bui…" at bounding box center [681, 310] width 1362 height 816
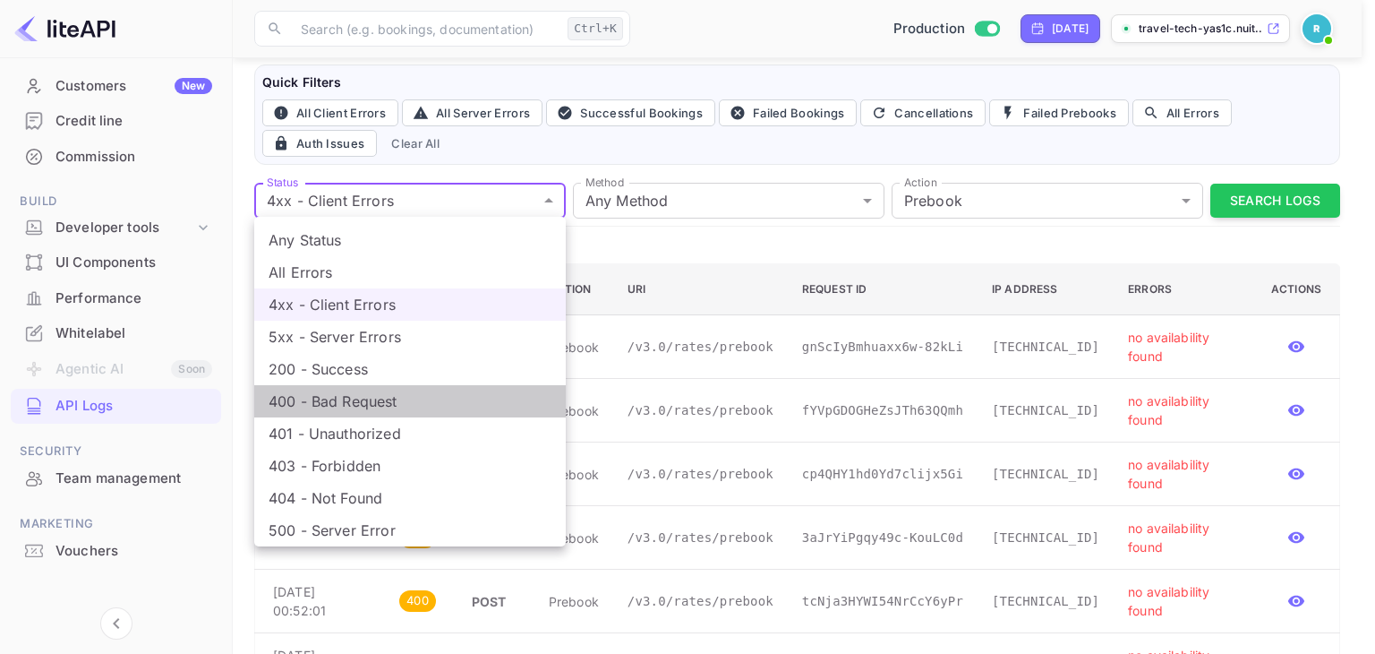
click at [365, 397] on li "400 - Bad Request" at bounding box center [410, 401] width 312 height 32
type input "400"
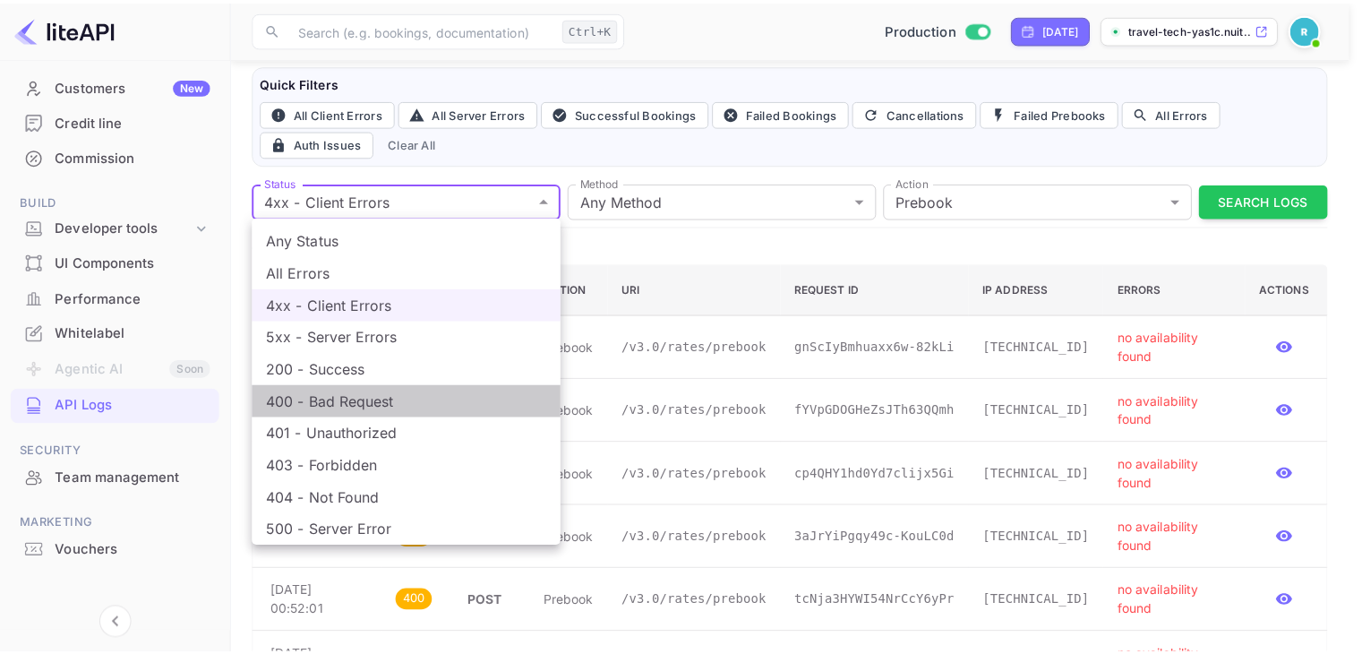
scroll to position [95, 0]
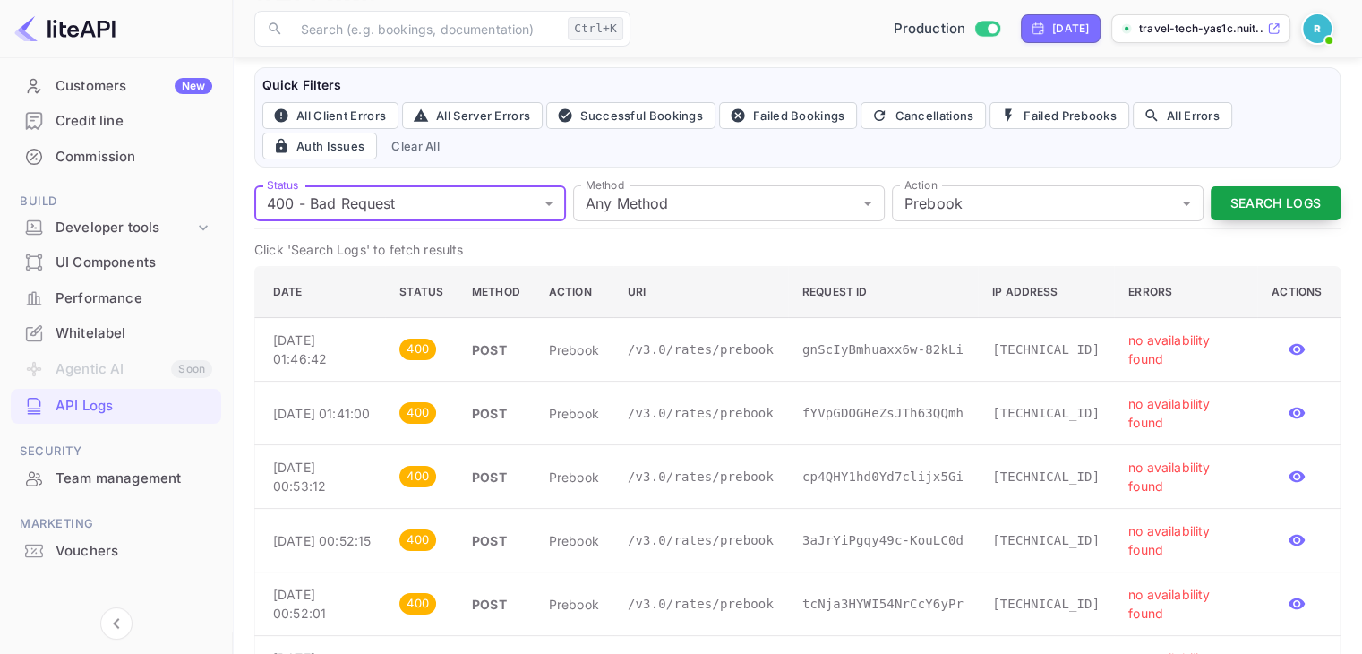
click at [1286, 198] on button "Search Logs" at bounding box center [1275, 203] width 130 height 35
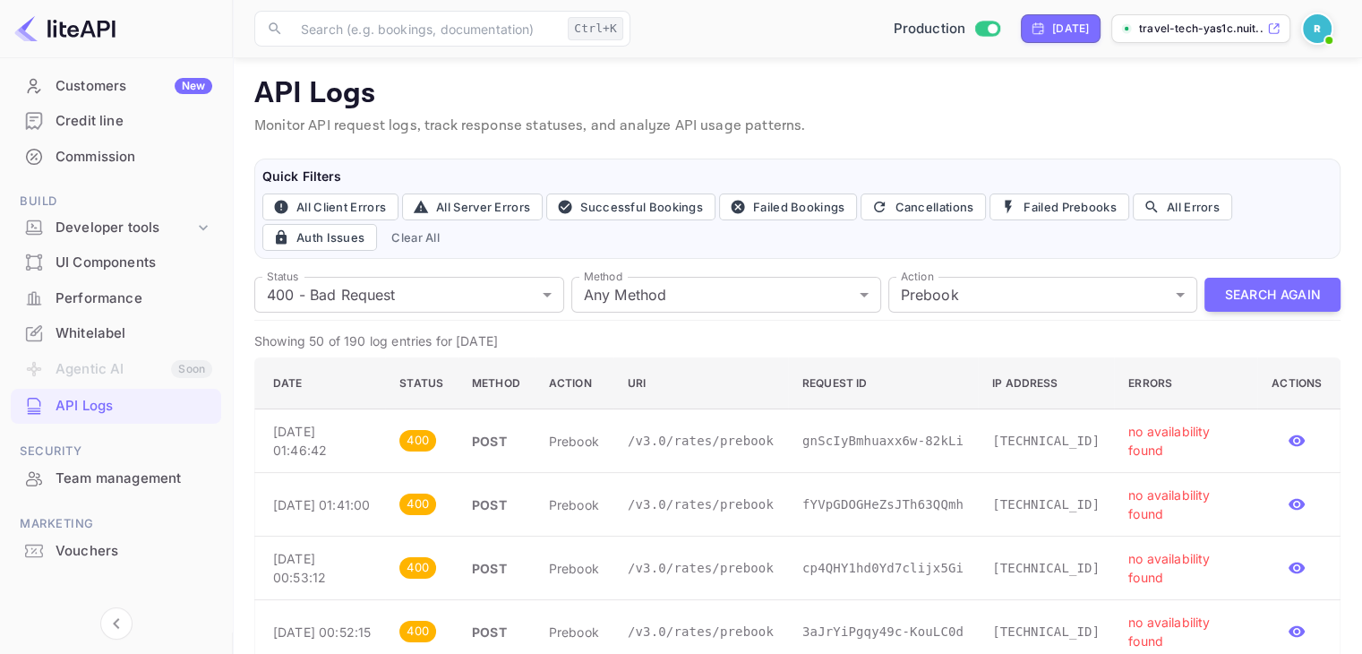
scroll to position [0, 0]
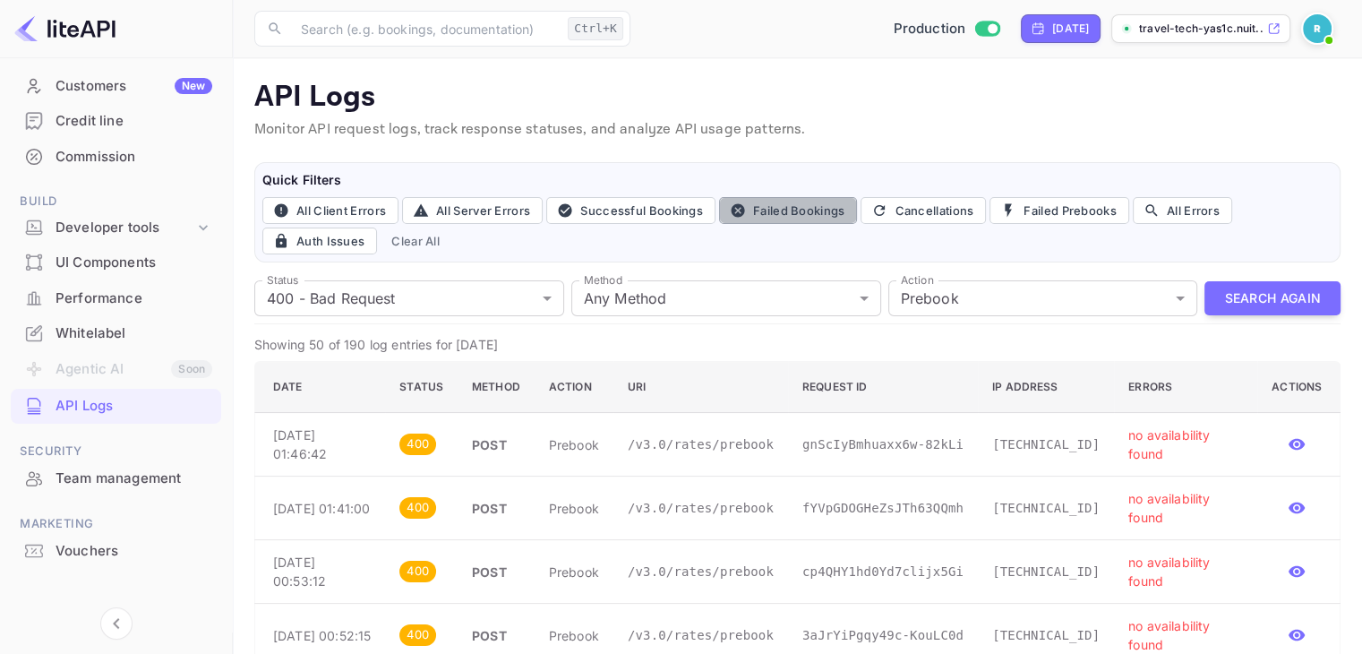
click at [816, 205] on button "Failed Bookings" at bounding box center [788, 210] width 139 height 27
type input "post"
type input "book"
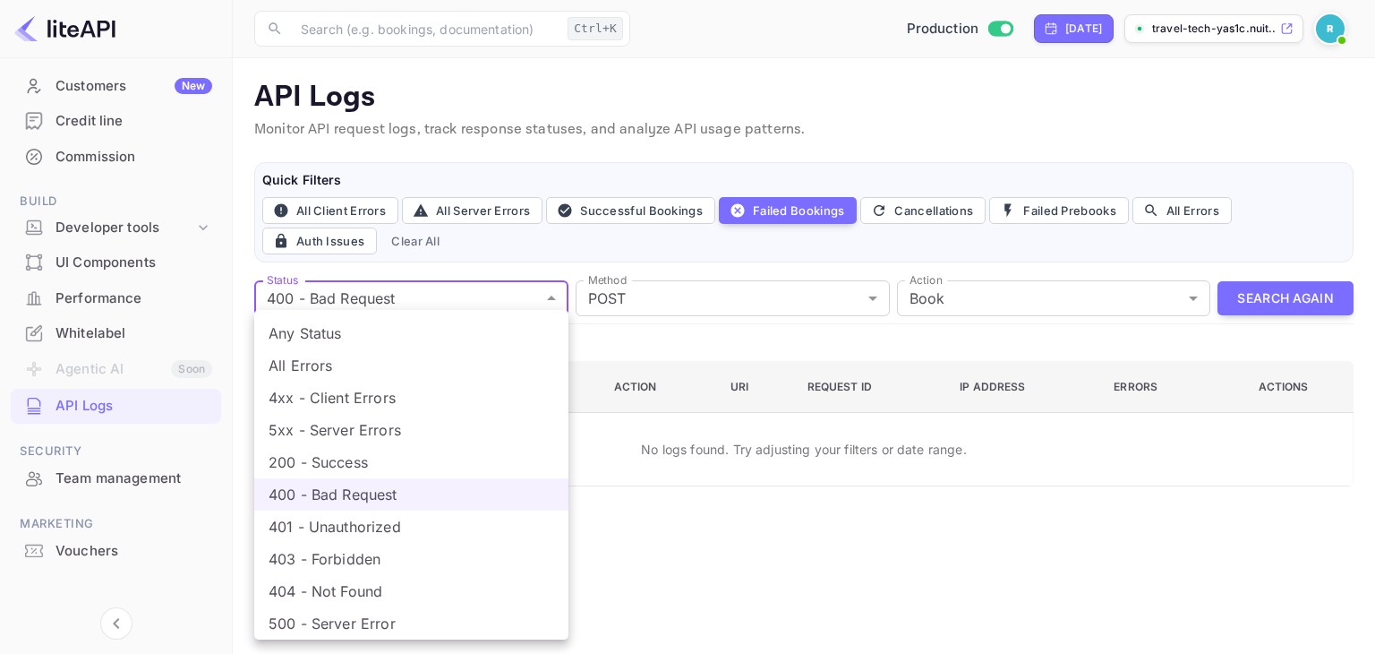
click at [453, 305] on body "Getting started Business Home Bookings Customers New Credit line Commission Bui…" at bounding box center [687, 327] width 1375 height 654
click at [415, 336] on li "Any Status" at bounding box center [411, 333] width 314 height 32
type input "all"
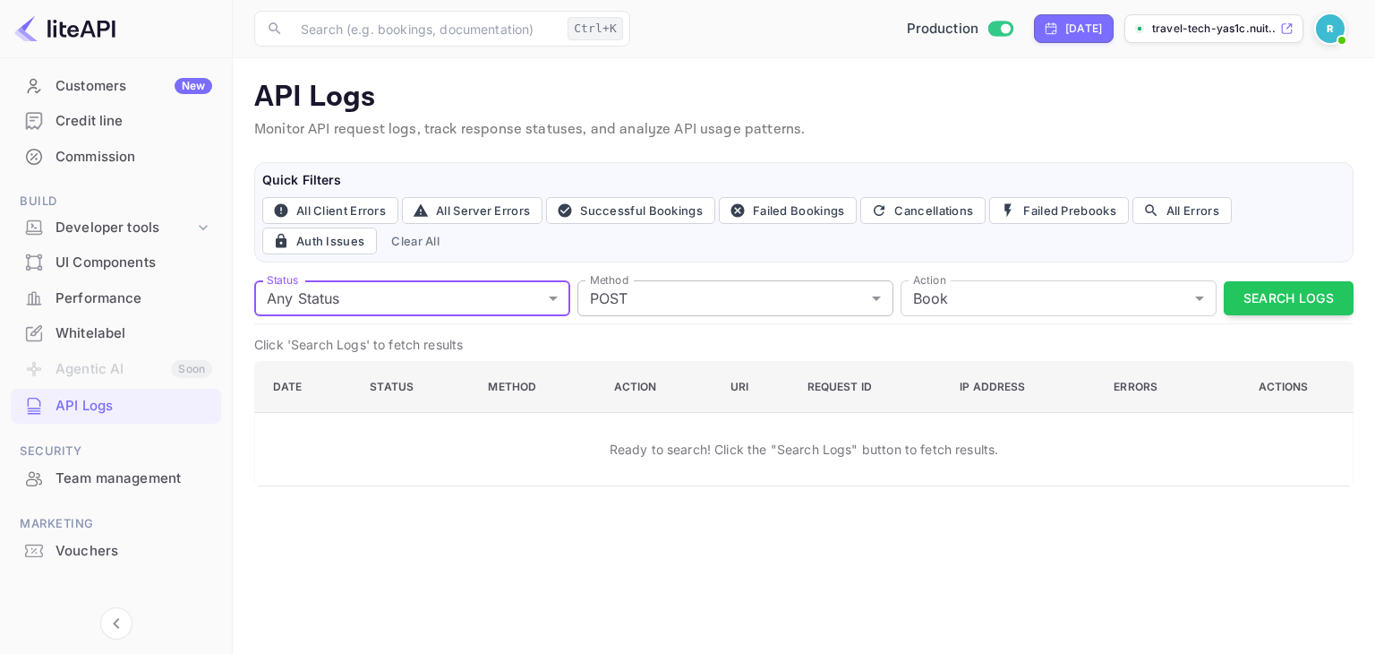
click at [635, 303] on body "Getting started Business Home Bookings Customers New Credit line Commission Bui…" at bounding box center [687, 327] width 1375 height 654
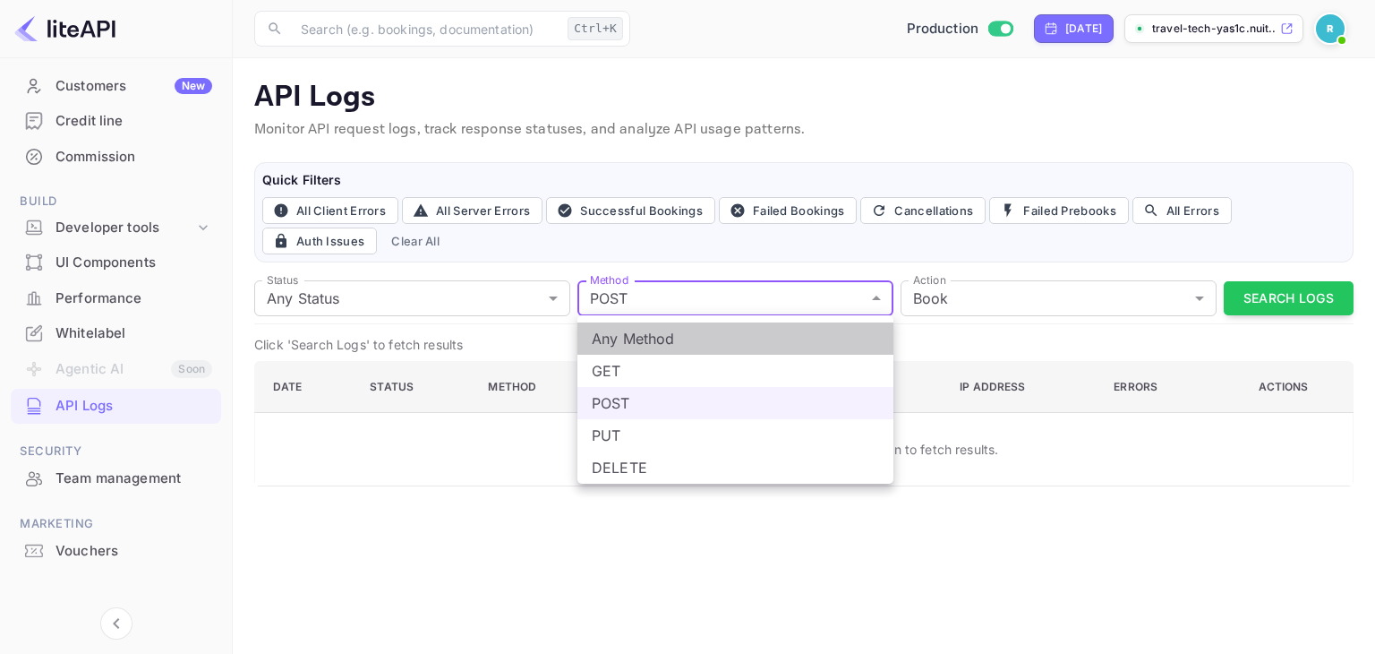
click at [641, 338] on li "Any Method" at bounding box center [735, 338] width 316 height 32
type input "all"
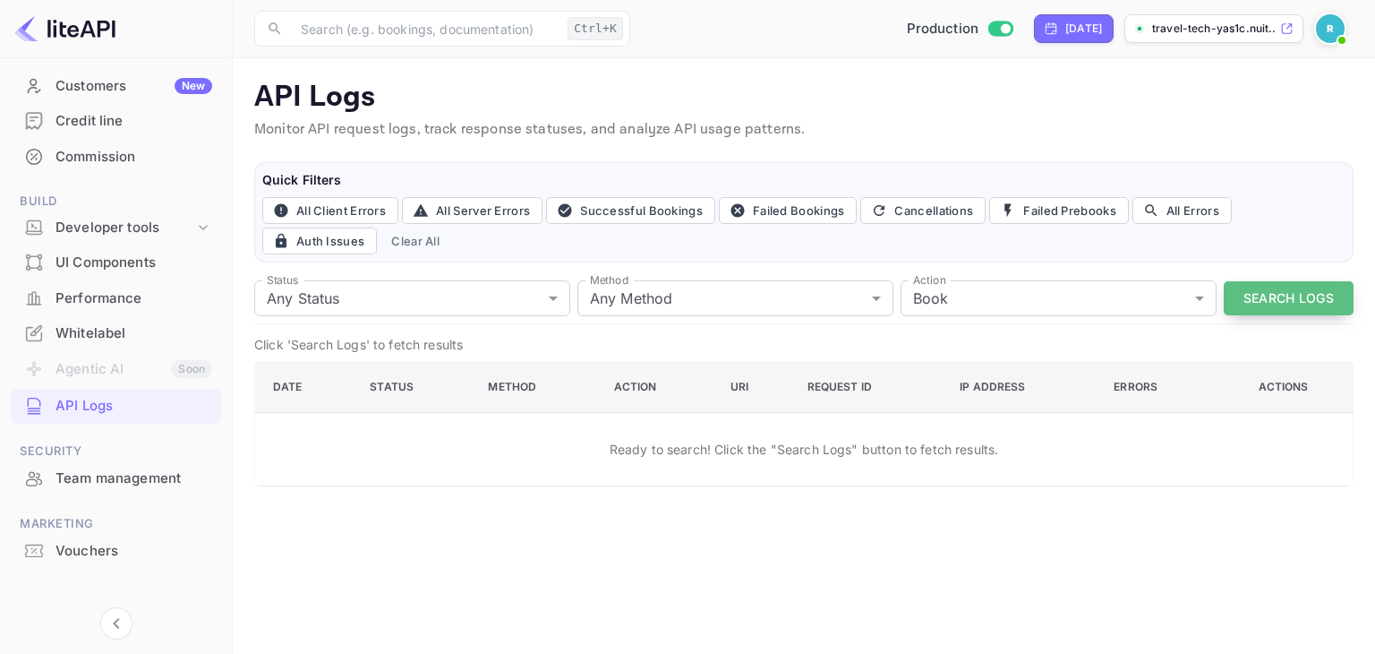
click at [1261, 287] on button "Search Logs" at bounding box center [1289, 298] width 130 height 35
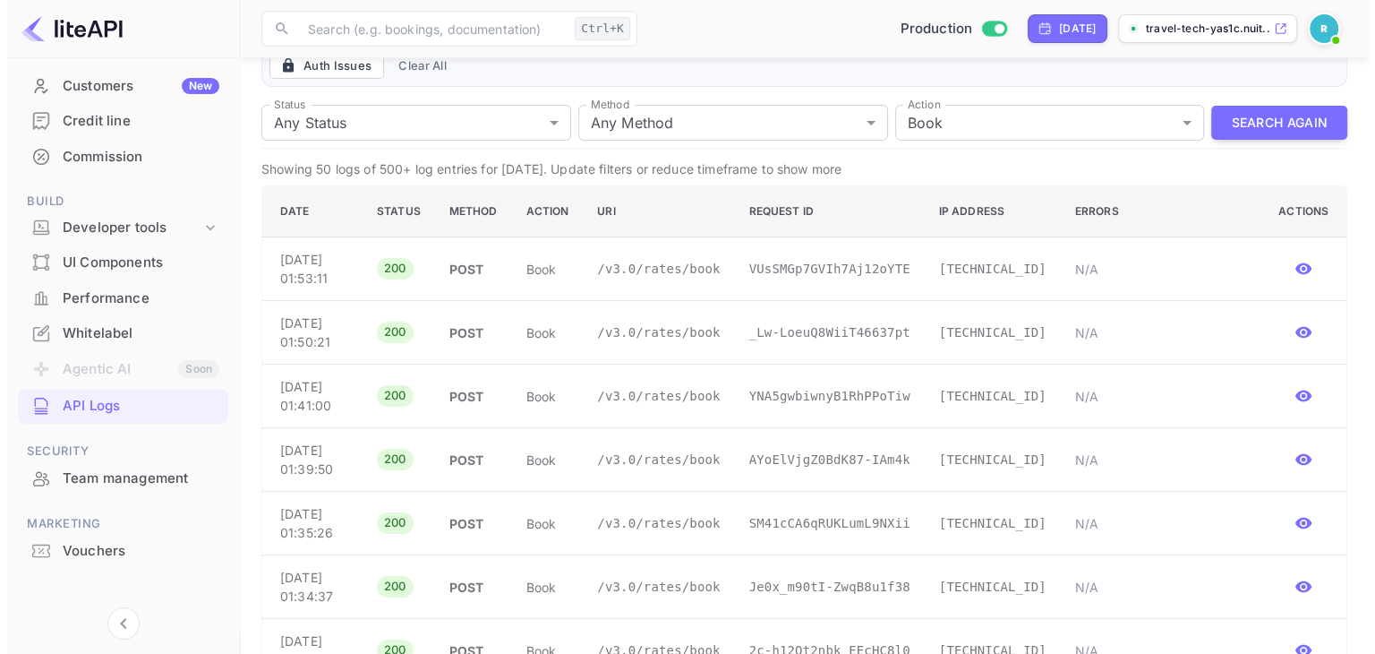
scroll to position [175, 0]
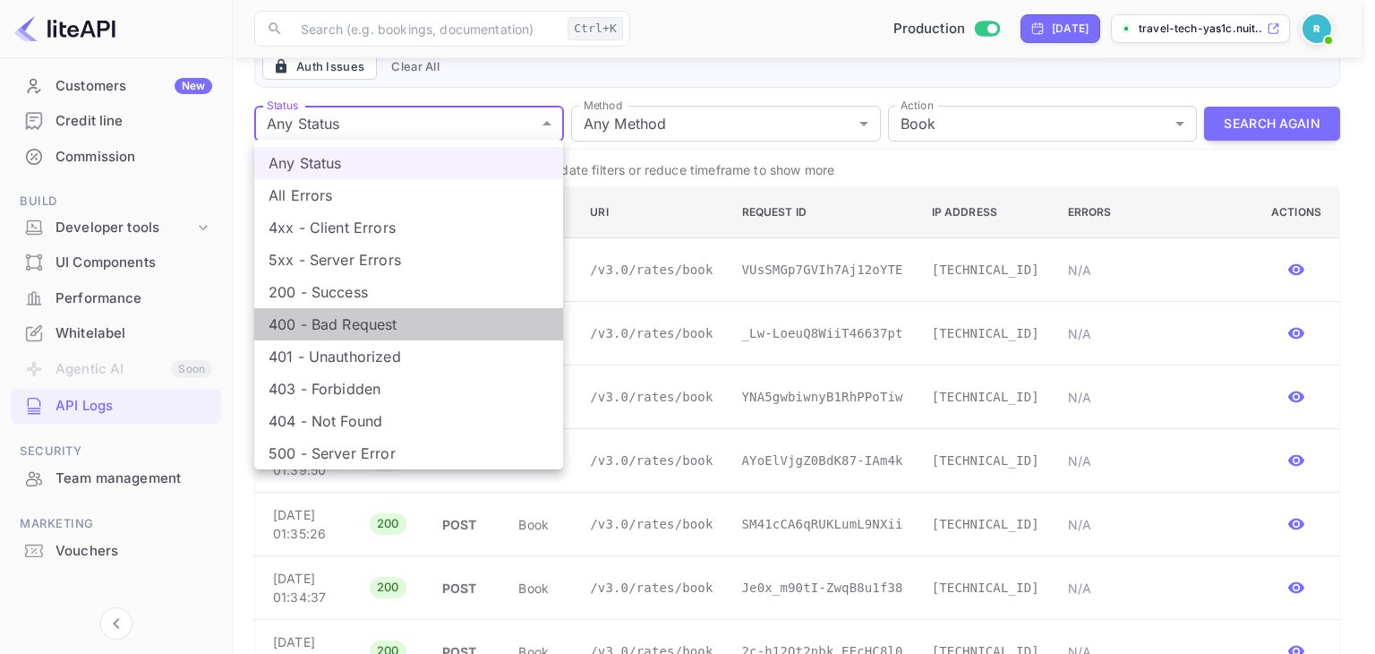
click at [328, 325] on li "400 - Bad Request" at bounding box center [408, 324] width 309 height 32
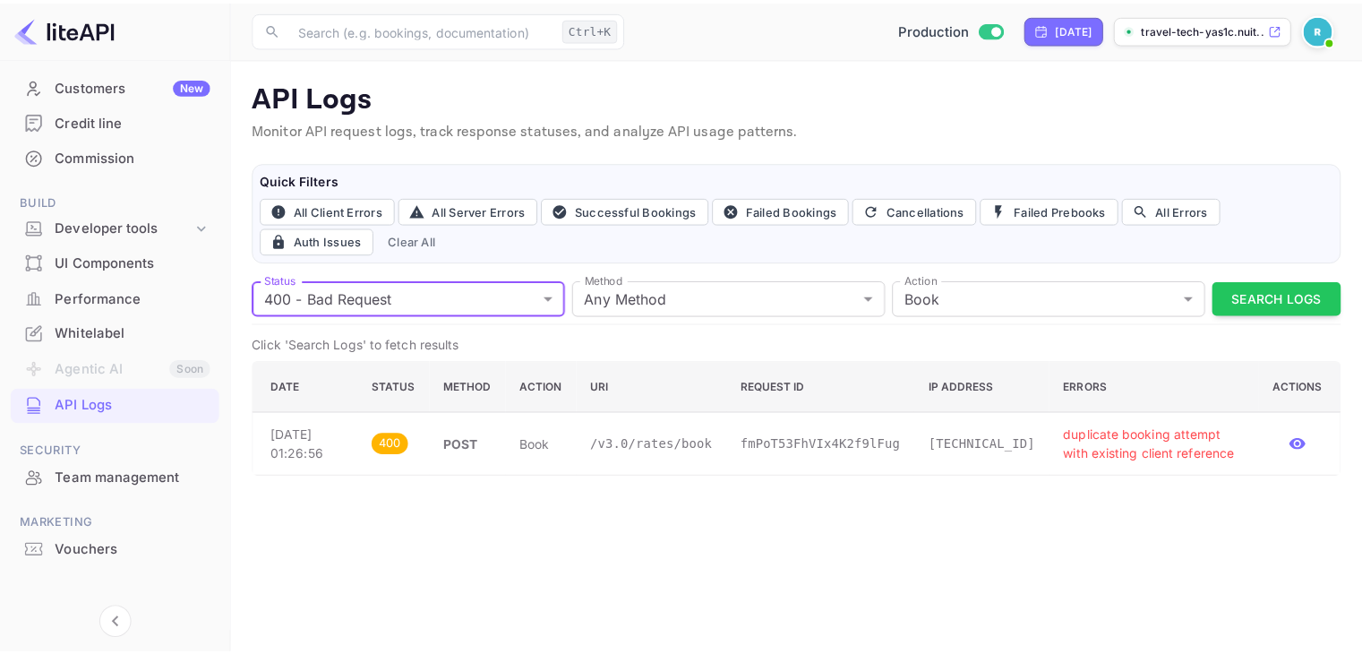
scroll to position [0, 0]
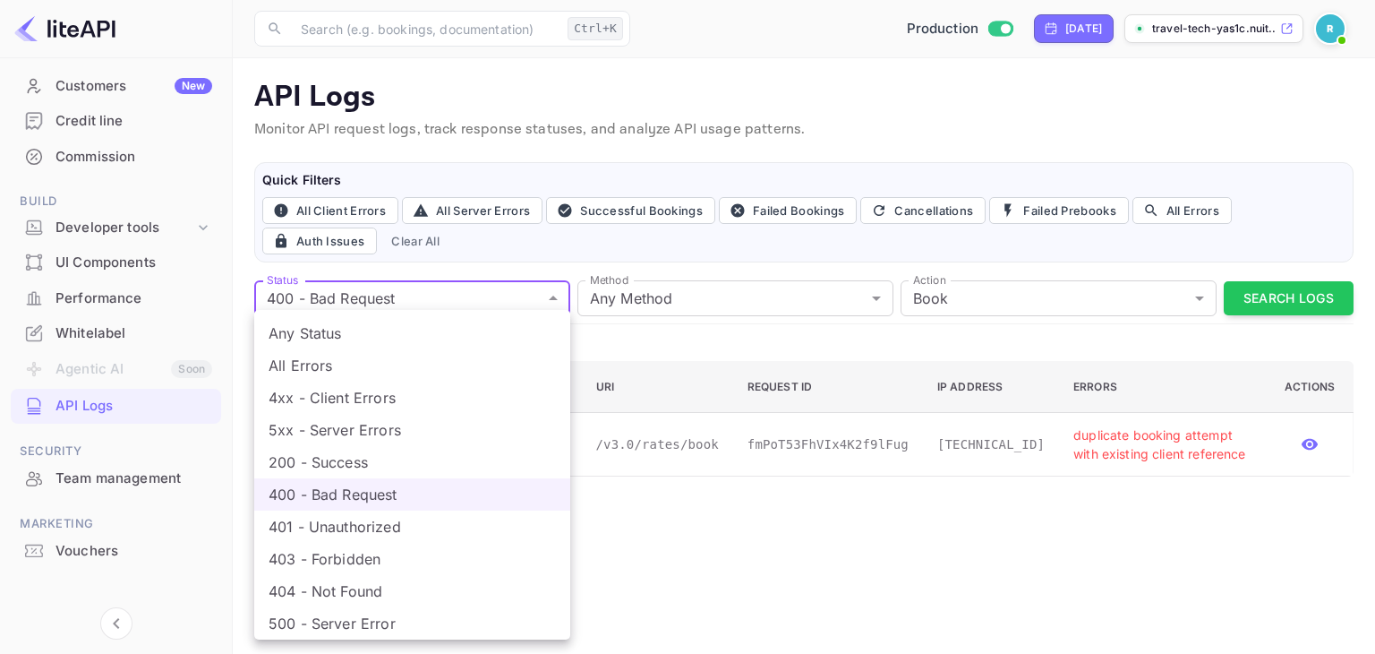
click at [488, 297] on body "Getting started Business Home Bookings Customers New Credit line Commission Bui…" at bounding box center [687, 327] width 1375 height 654
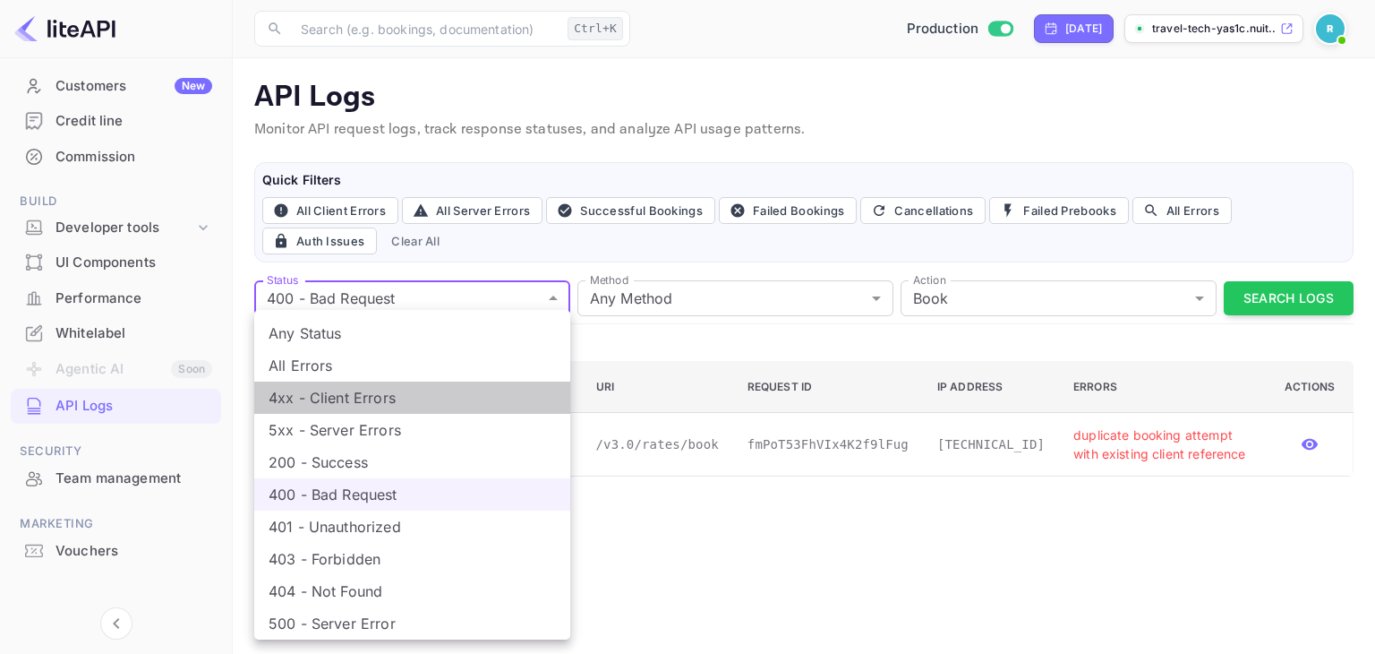
click at [356, 402] on li "4xx - Client Errors" at bounding box center [412, 397] width 316 height 32
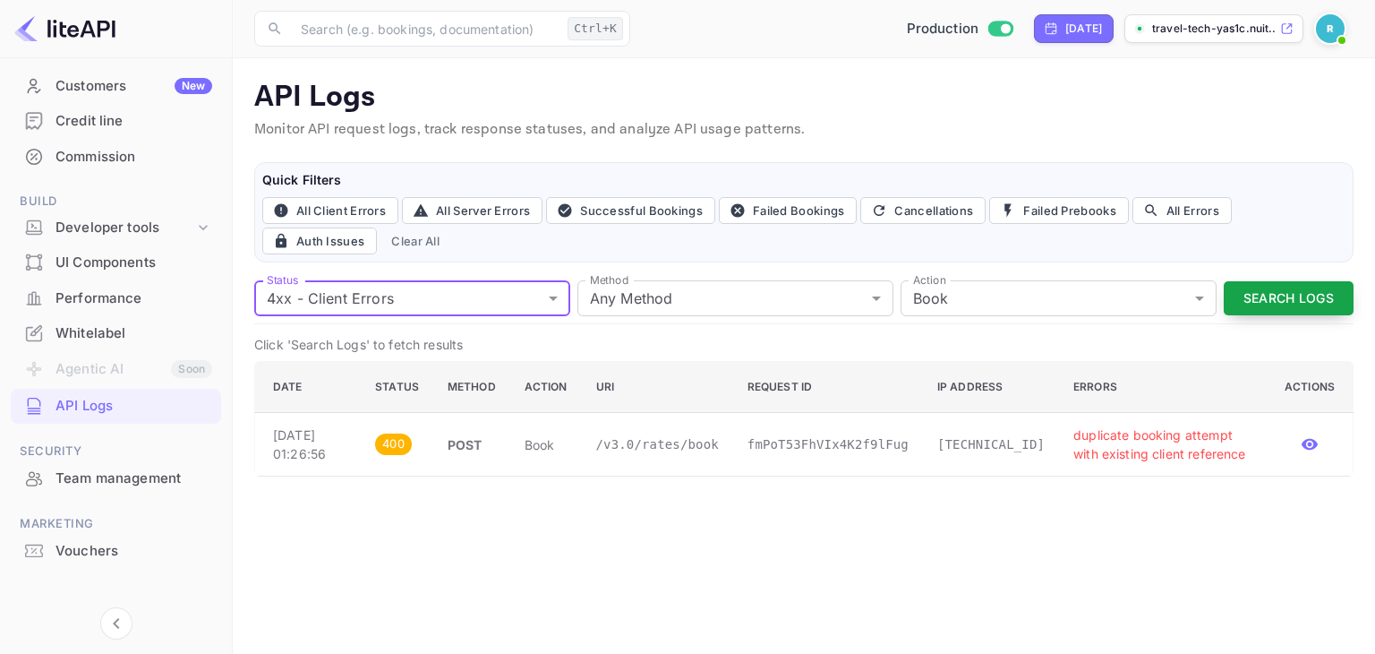
click at [1275, 294] on button "Search Logs" at bounding box center [1289, 298] width 130 height 35
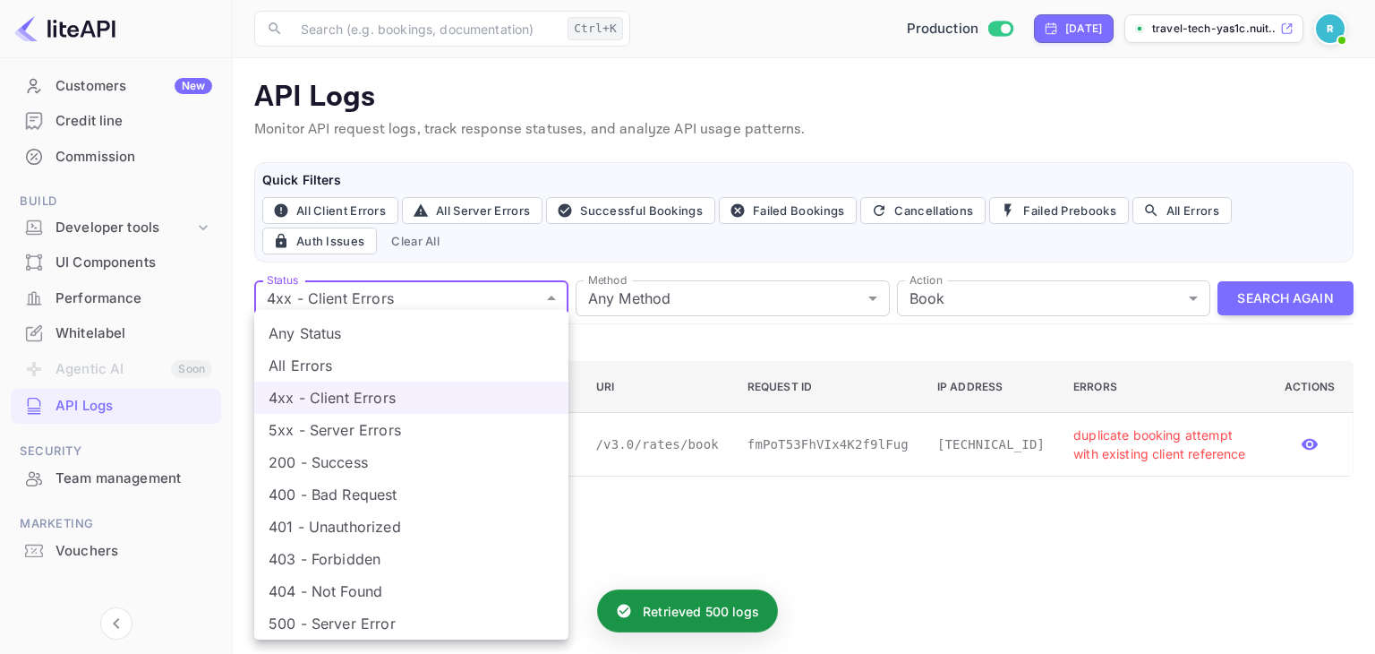
click at [390, 303] on body "Getting started Business Home Bookings Customers New Credit line Commission Bui…" at bounding box center [687, 327] width 1375 height 654
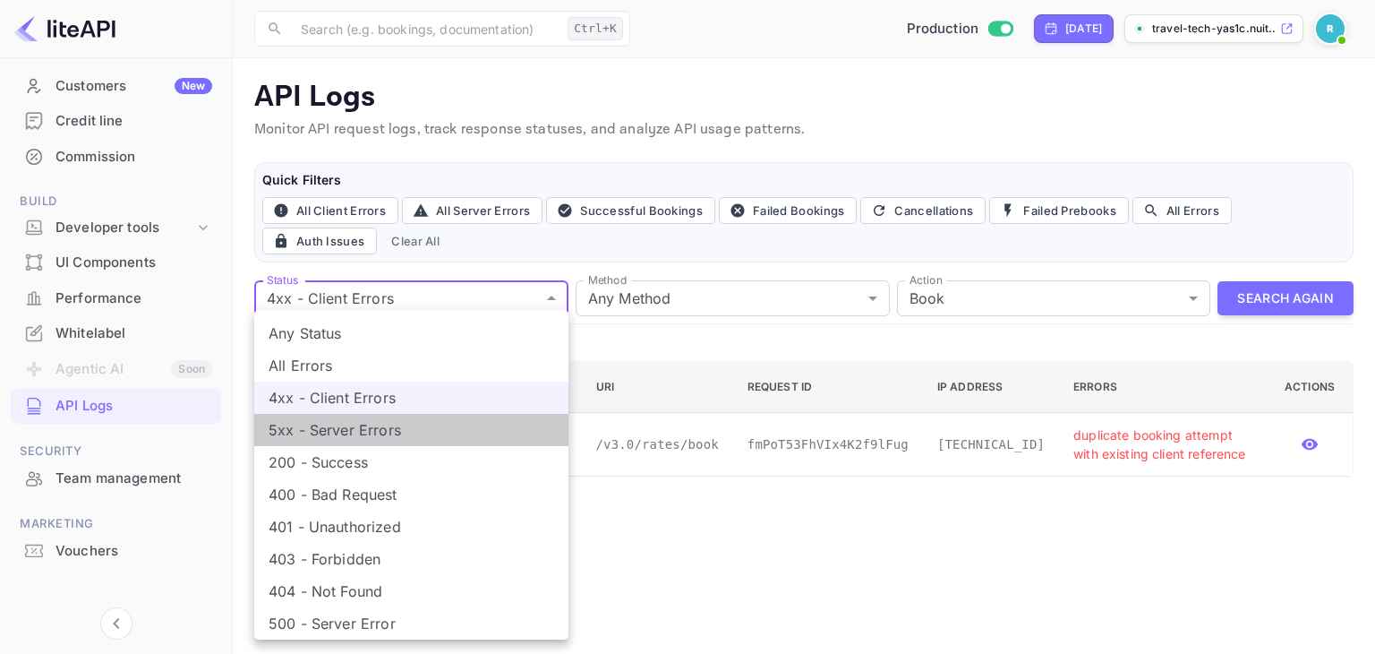
click at [376, 437] on li "5xx - Server Errors" at bounding box center [411, 430] width 314 height 32
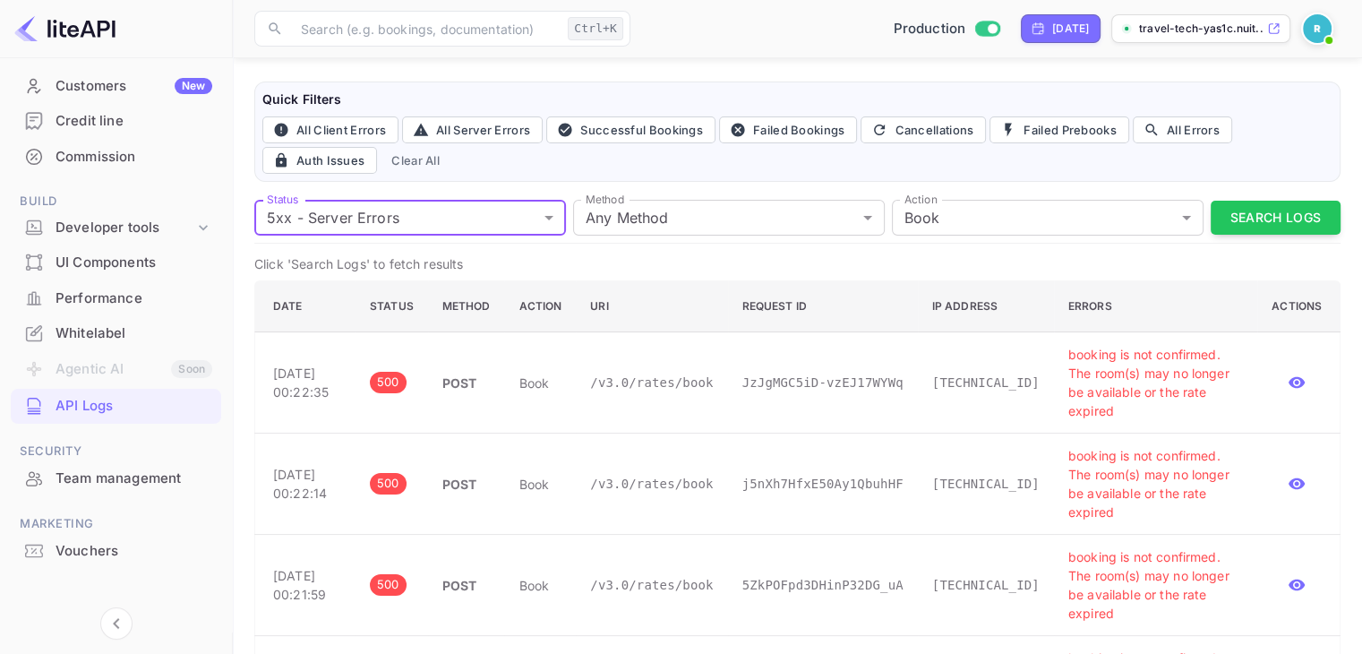
scroll to position [79, 0]
click at [421, 162] on button "Clear All" at bounding box center [415, 162] width 63 height 27
type input "all"
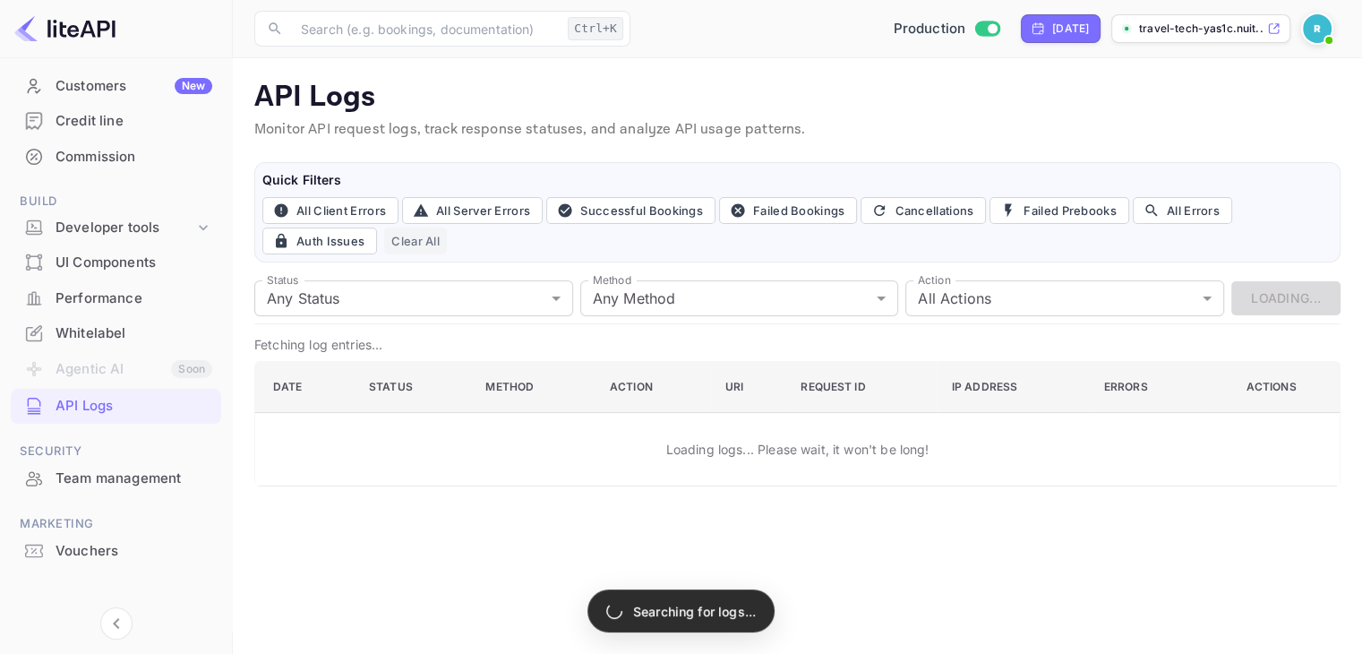
scroll to position [0, 0]
click at [783, 197] on button "Failed Bookings" at bounding box center [788, 210] width 139 height 27
type input "400"
type input "post"
type input "book"
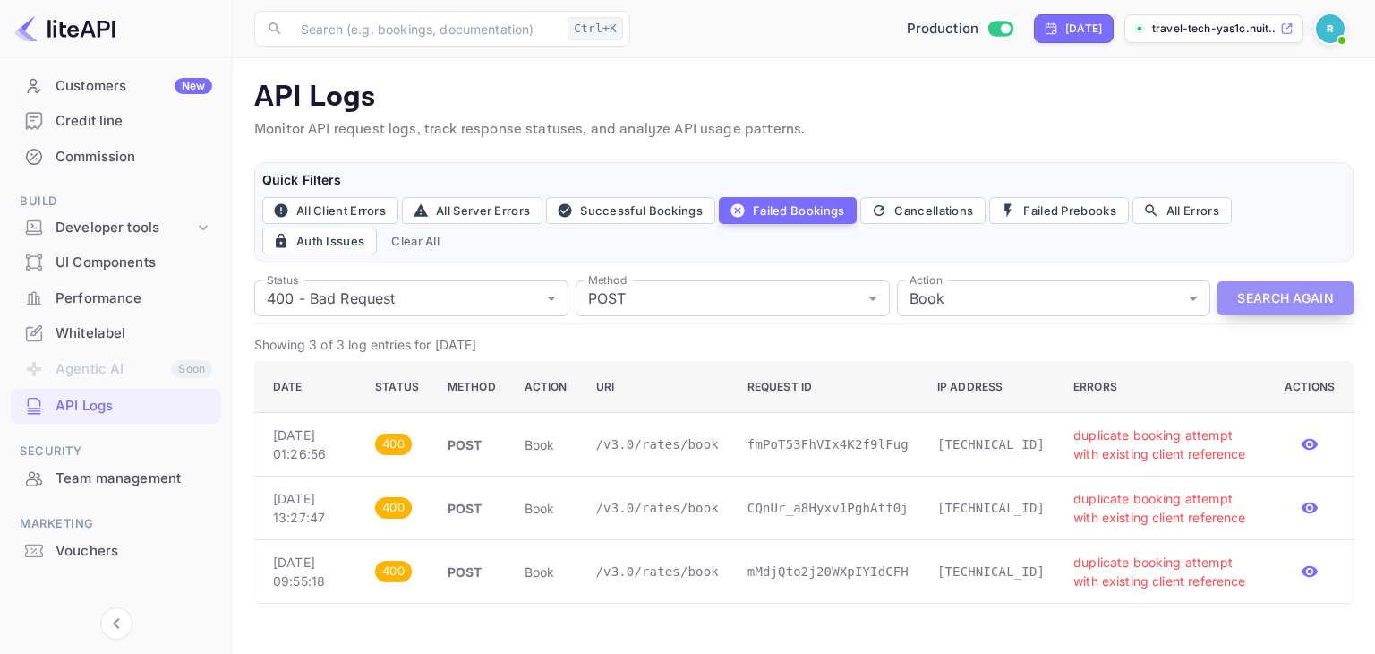
click at [1267, 311] on button "Search Again" at bounding box center [1286, 298] width 136 height 35
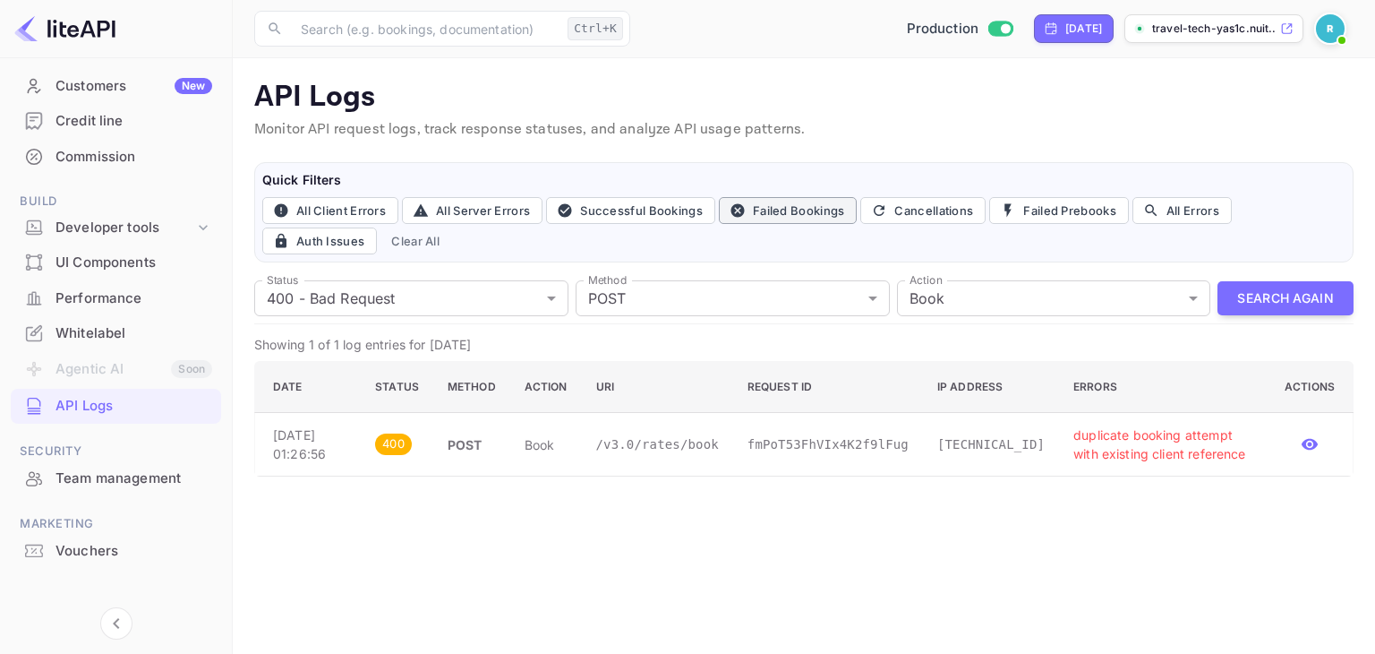
click at [811, 202] on button "Failed Bookings" at bounding box center [788, 210] width 139 height 27
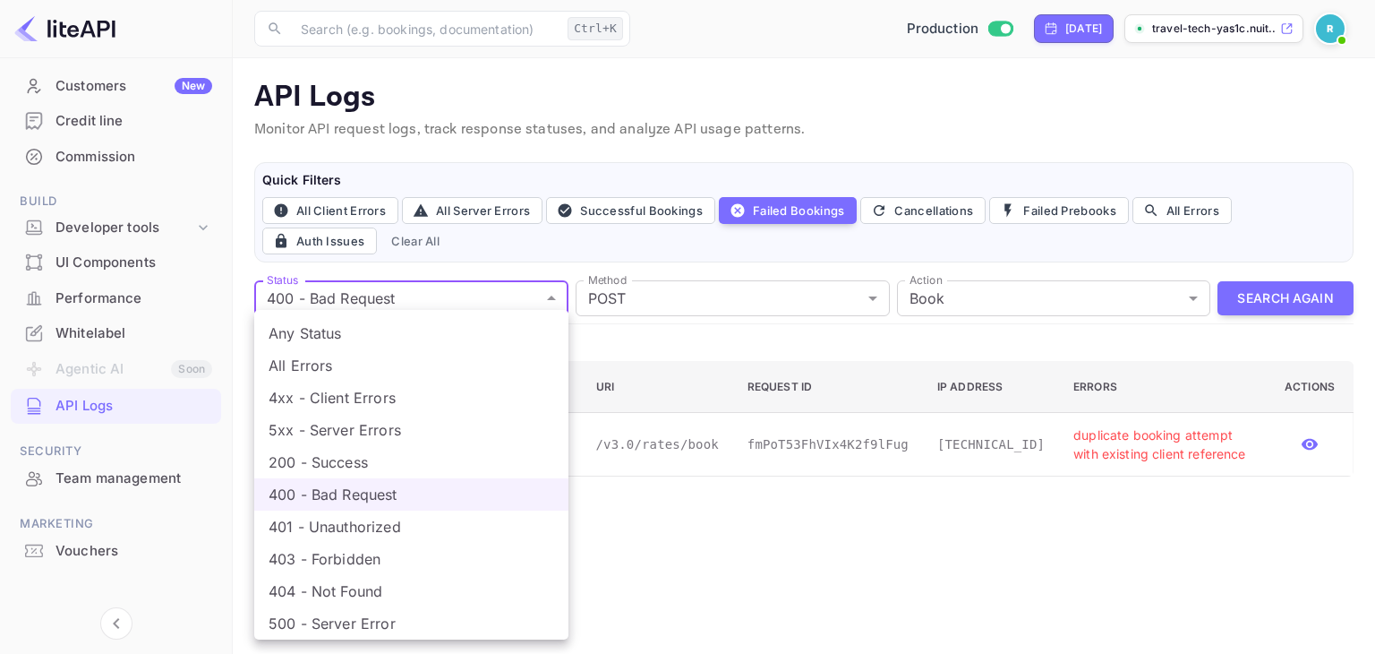
click at [504, 285] on body "Getting started Business Home Bookings Customers New Credit line Commission Bui…" at bounding box center [687, 327] width 1375 height 654
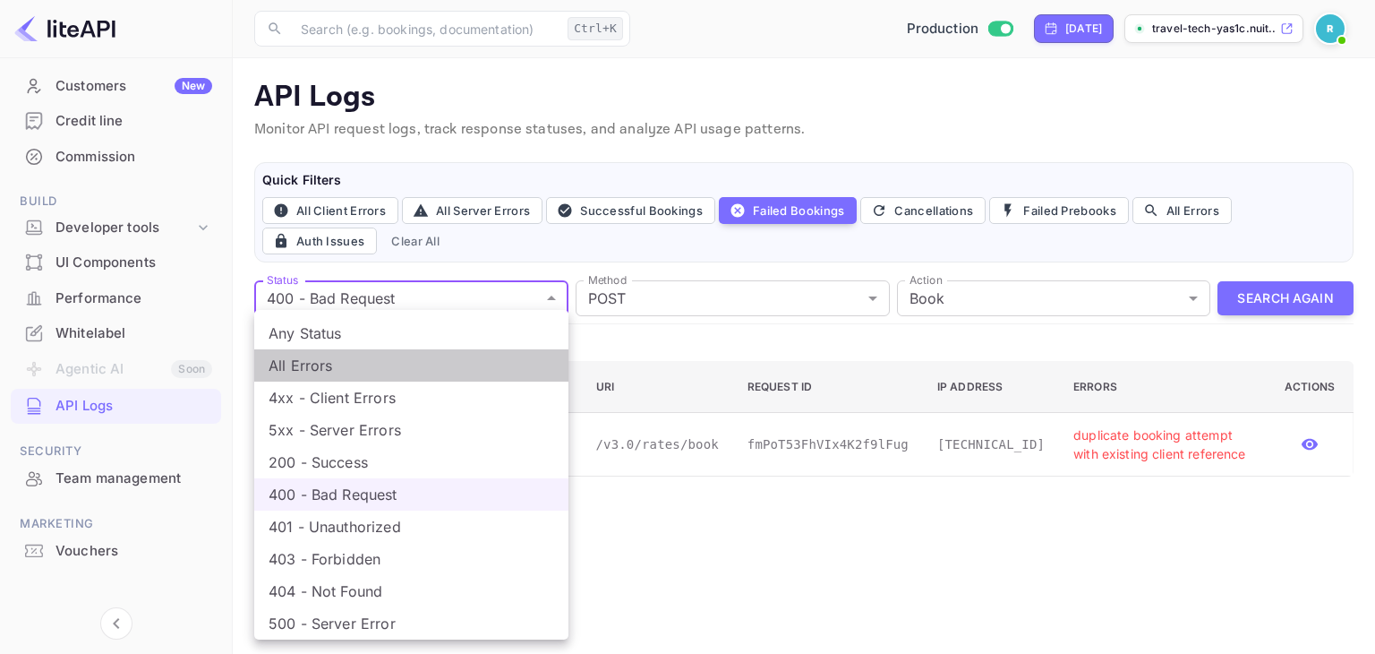
click at [421, 363] on li "All Errors" at bounding box center [411, 365] width 314 height 32
type input "4xx,5xx"
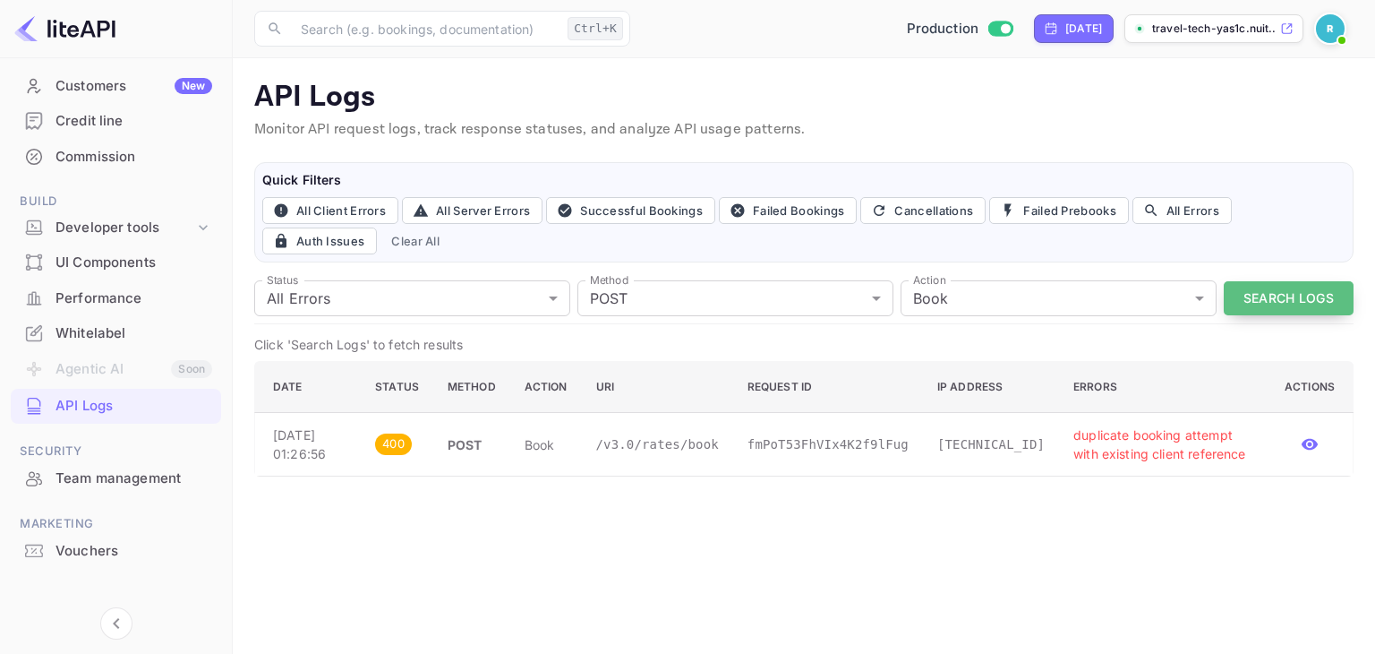
click at [1302, 298] on button "Search Logs" at bounding box center [1289, 298] width 130 height 35
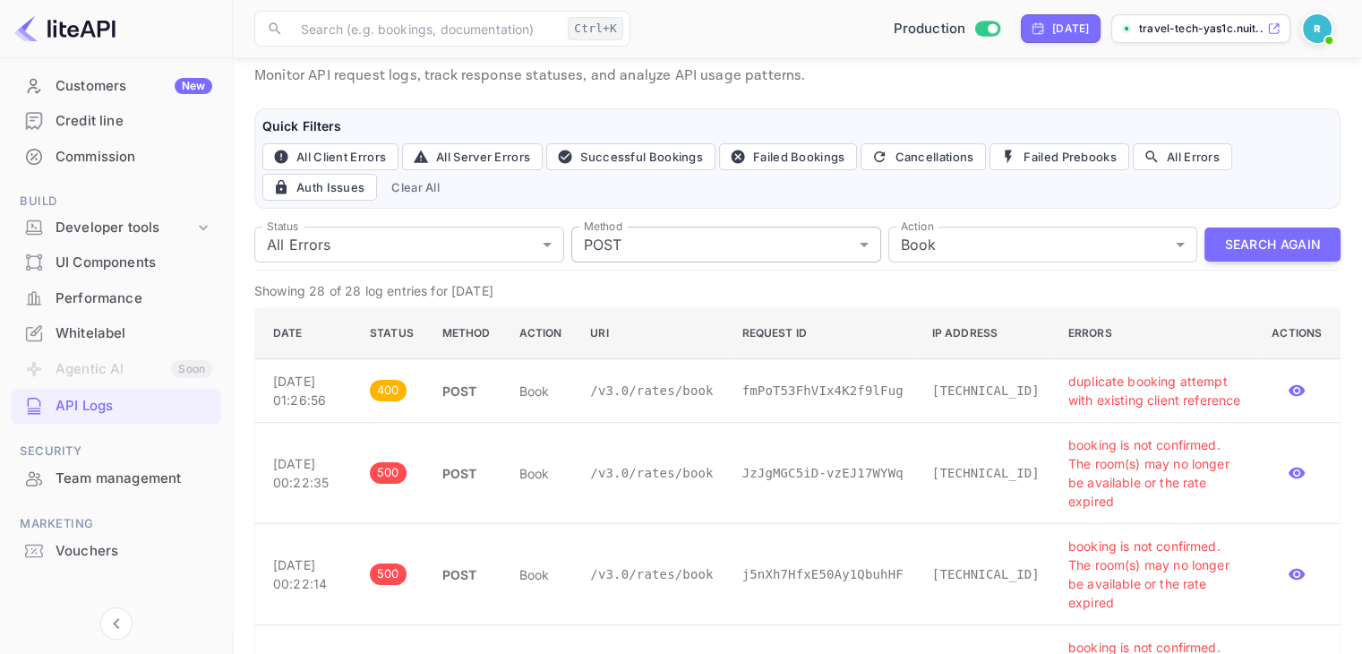
scroll to position [54, 0]
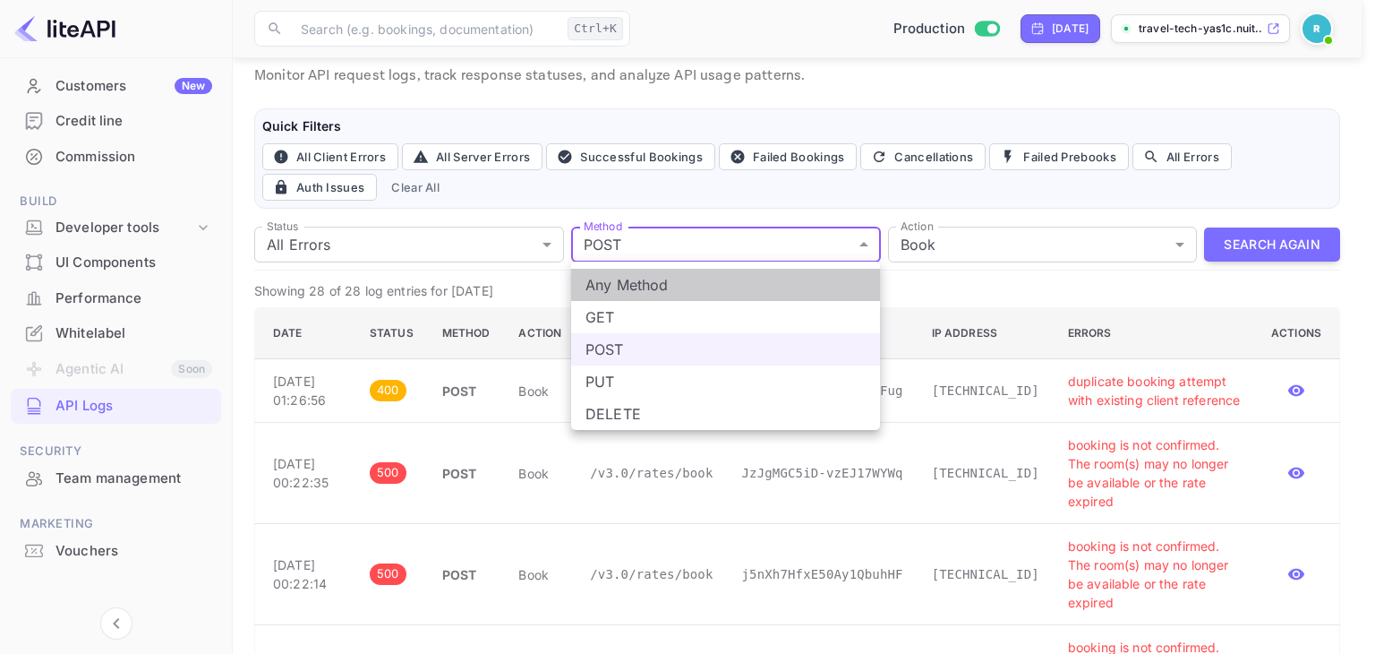
click at [761, 278] on li "Any Method" at bounding box center [725, 285] width 309 height 32
type input "all"
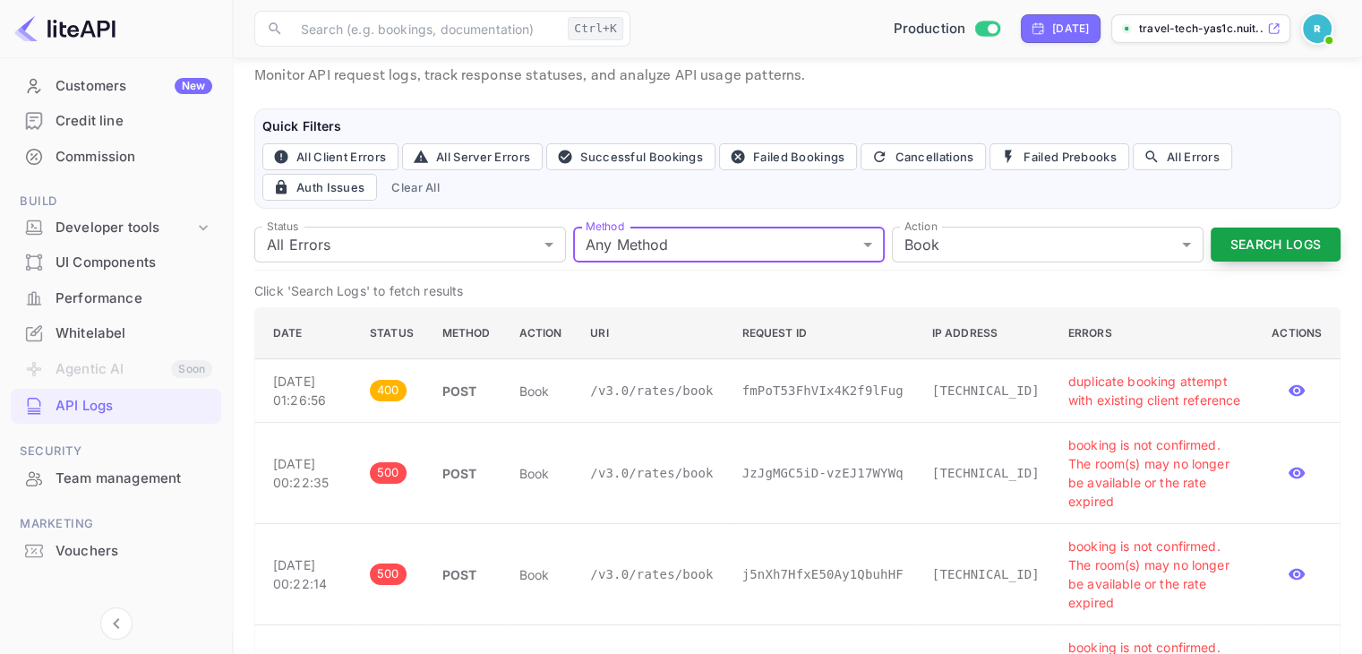
click at [1287, 248] on button "Search Logs" at bounding box center [1275, 244] width 130 height 35
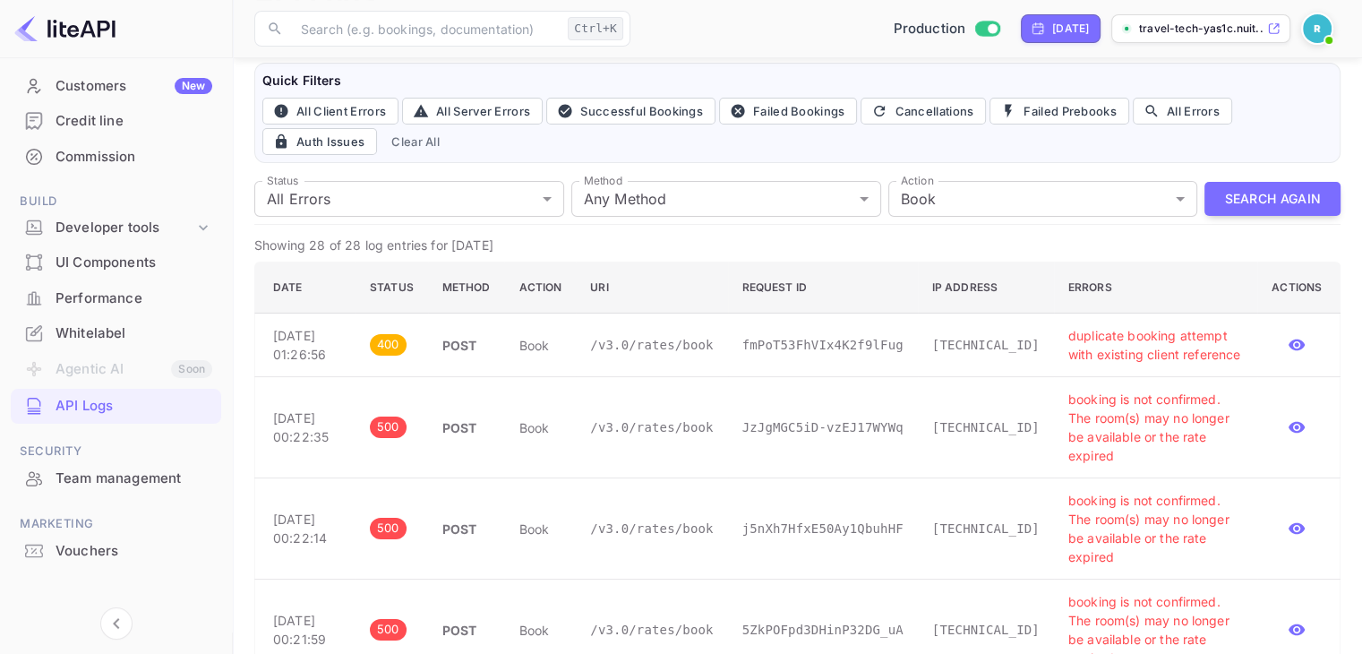
scroll to position [0, 0]
